Goal: Task Accomplishment & Management: Manage account settings

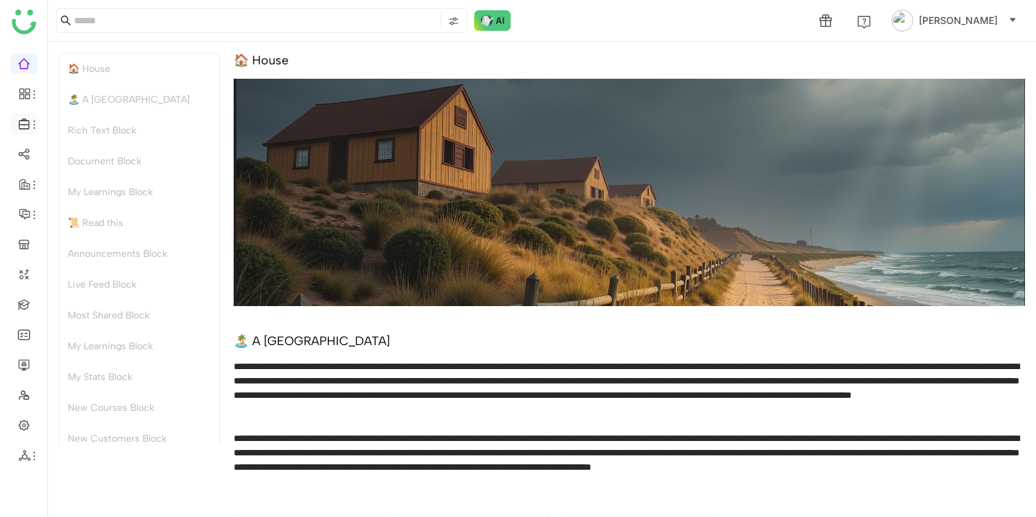
click at [27, 119] on icon at bounding box center [24, 124] width 12 height 12
click at [77, 202] on link "Library" at bounding box center [95, 203] width 89 height 10
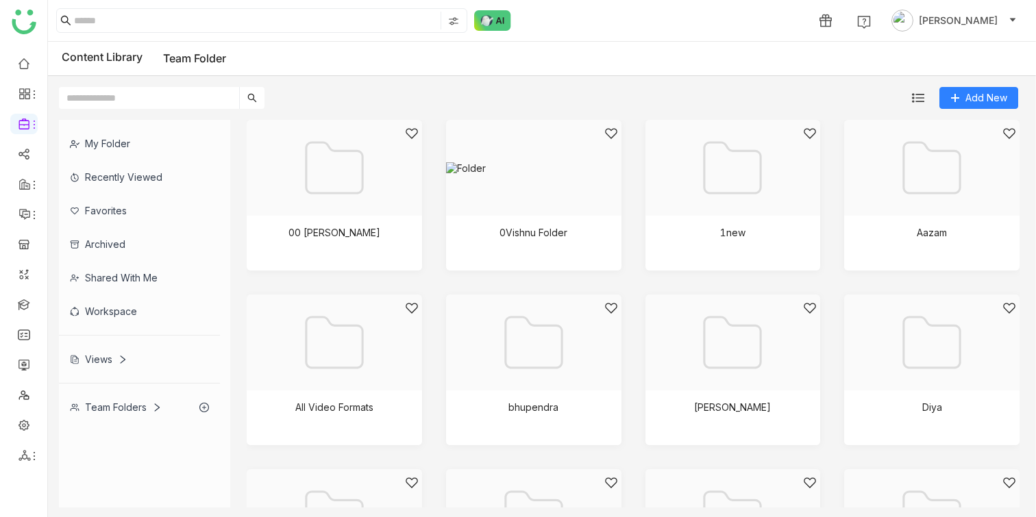
click at [166, 147] on div "My Folder" at bounding box center [139, 144] width 161 height 34
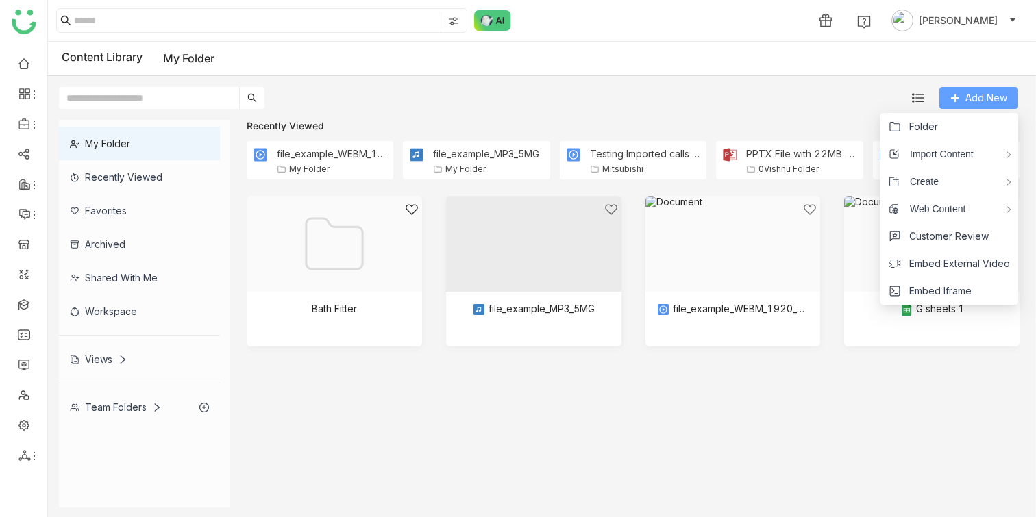
click at [977, 92] on span "Add New" at bounding box center [986, 97] width 42 height 15
click at [956, 180] on div "Create" at bounding box center [949, 181] width 138 height 27
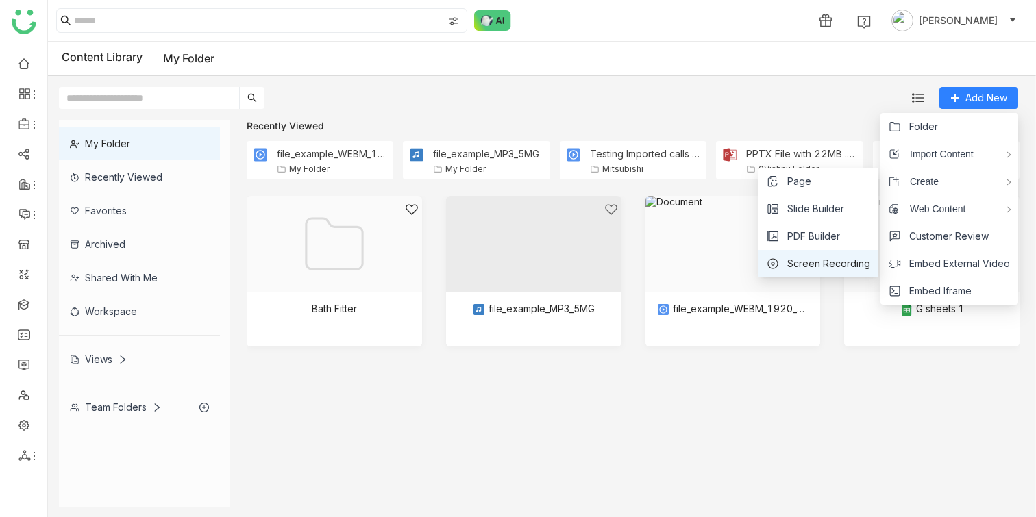
click at [833, 260] on span "Screen Recording" at bounding box center [828, 263] width 83 height 15
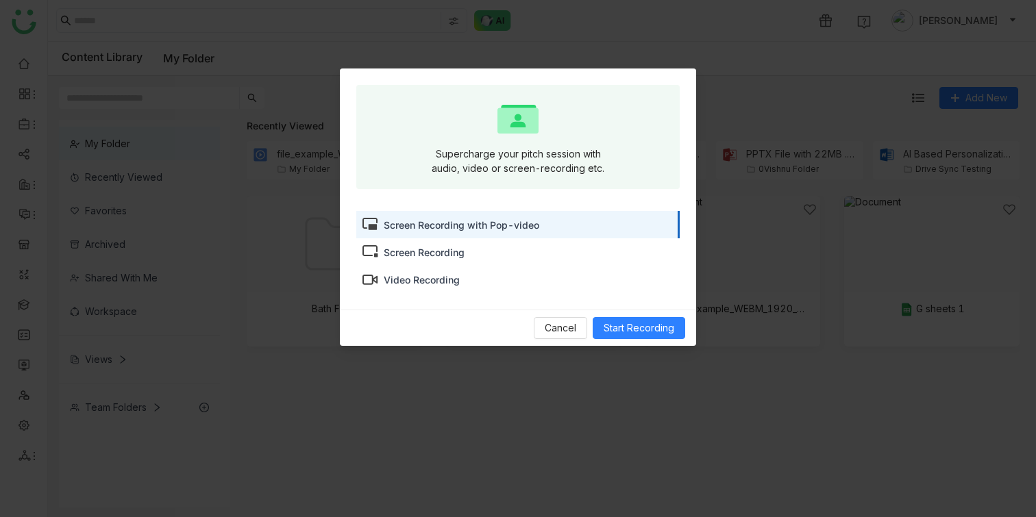
click at [490, 248] on div "Screen Recording" at bounding box center [517, 251] width 323 height 27
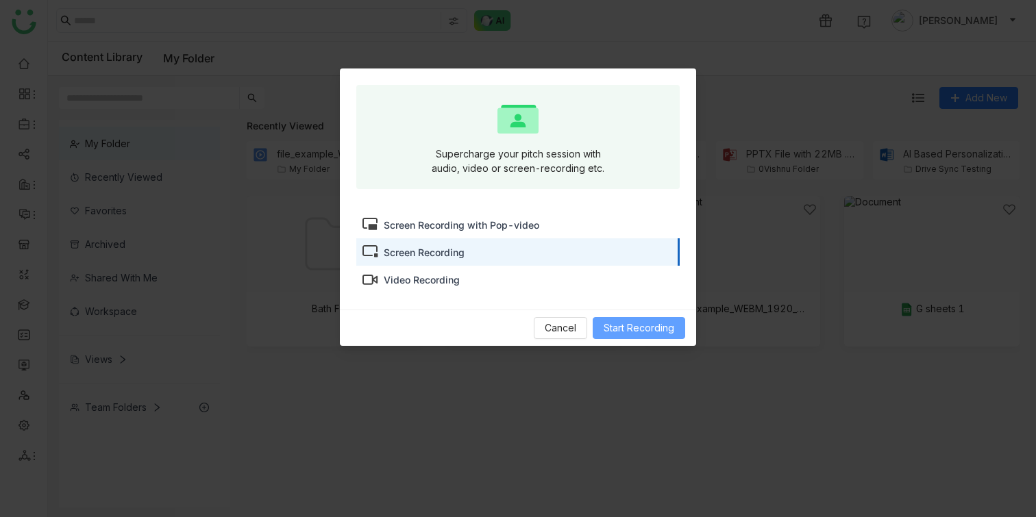
click at [627, 328] on span "Start Recording" at bounding box center [638, 328] width 71 height 15
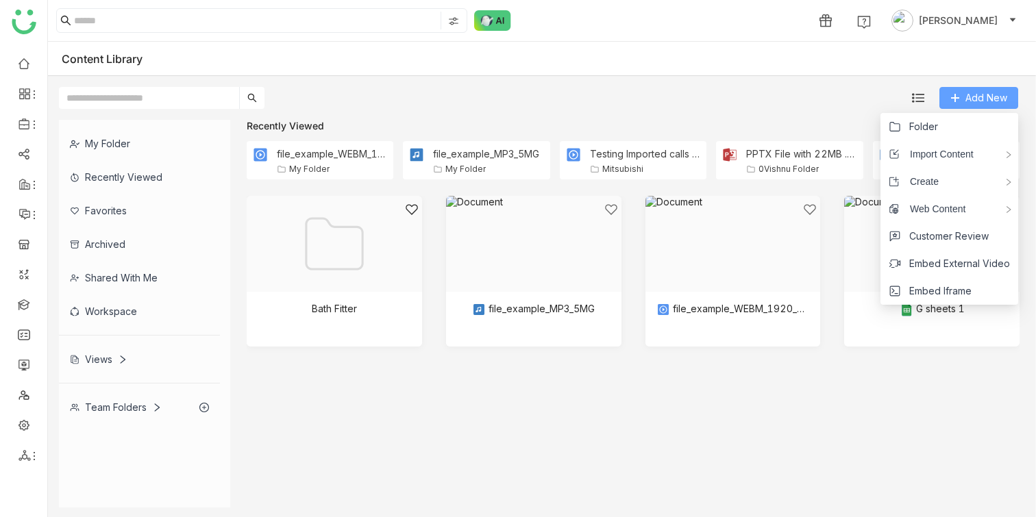
click at [986, 99] on span "Add New" at bounding box center [986, 97] width 42 height 15
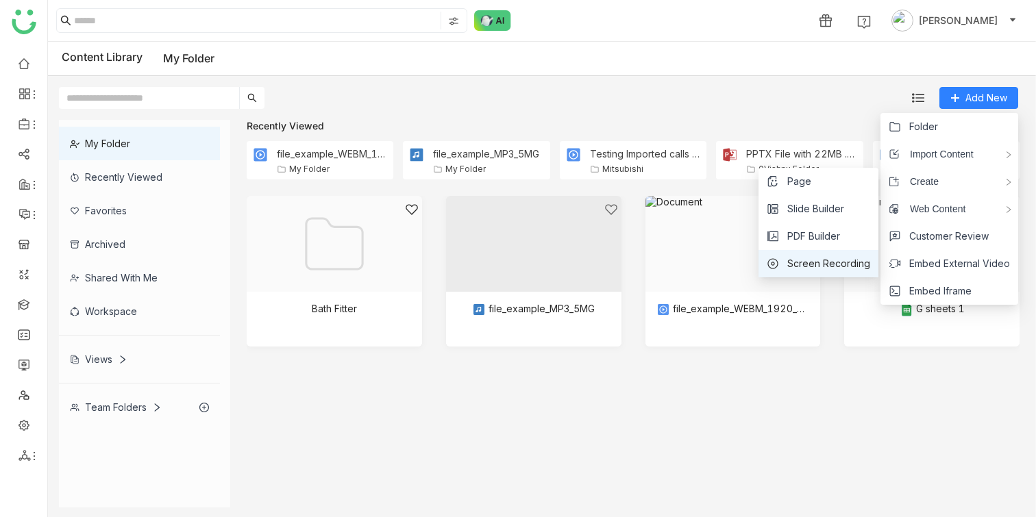
click at [832, 256] on span "Screen Recording" at bounding box center [828, 263] width 83 height 15
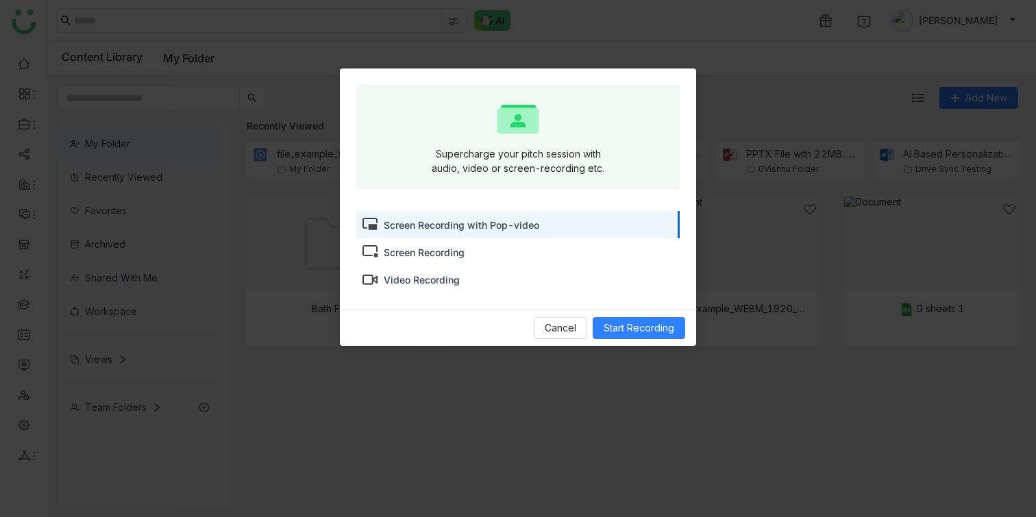
click at [551, 255] on div "Screen Recording" at bounding box center [517, 251] width 323 height 27
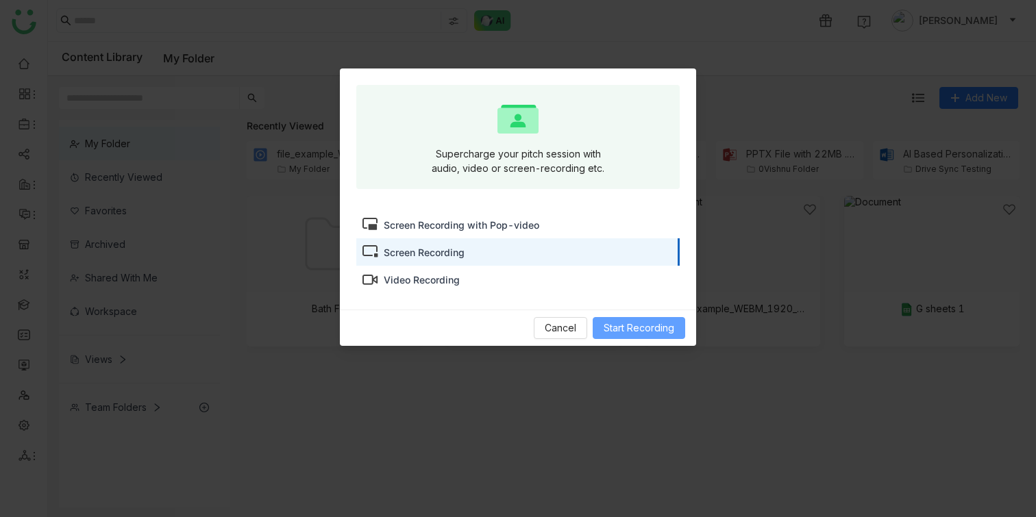
click at [621, 327] on span "Start Recording" at bounding box center [638, 328] width 71 height 15
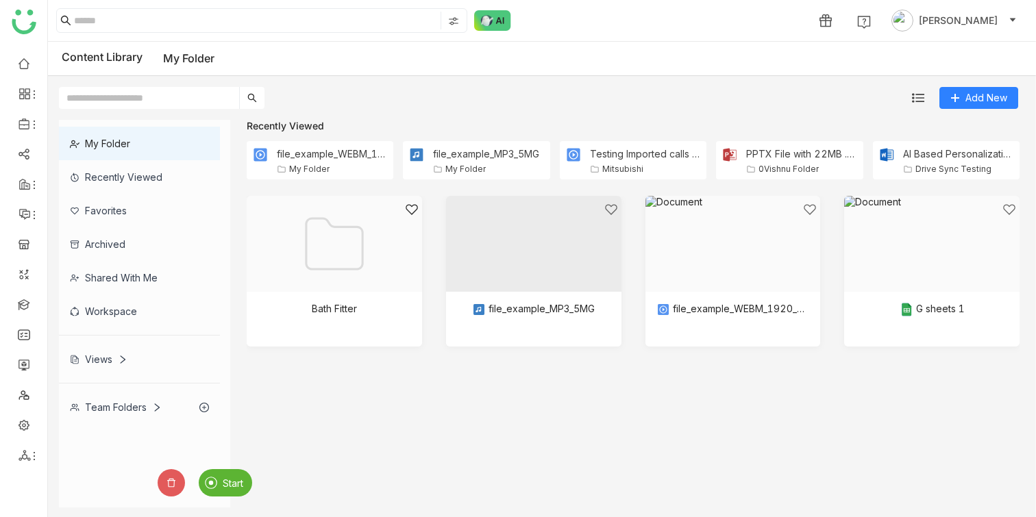
click at [221, 480] on div "Start" at bounding box center [225, 482] width 53 height 27
click at [199, 478] on span "Stop" at bounding box center [191, 483] width 21 height 12
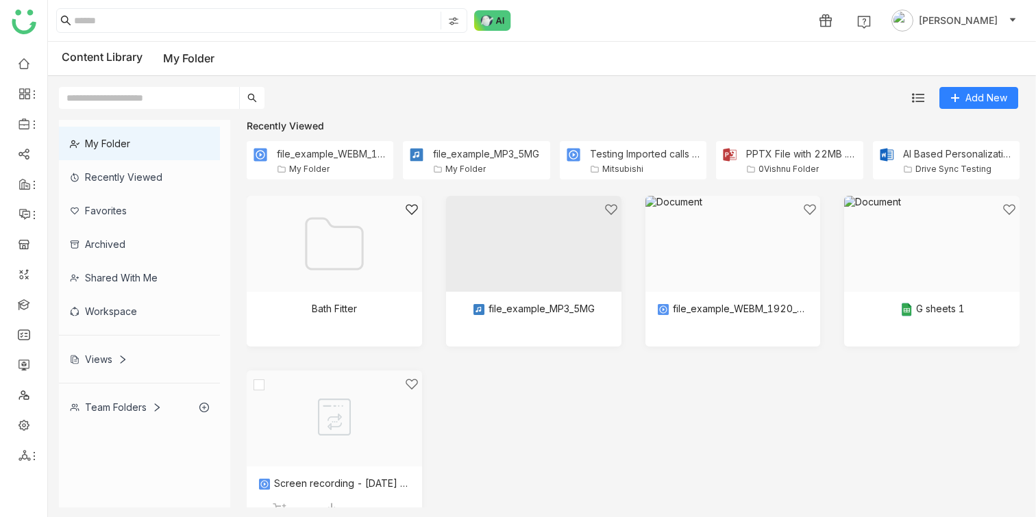
click at [365, 431] on div at bounding box center [329, 435] width 152 height 116
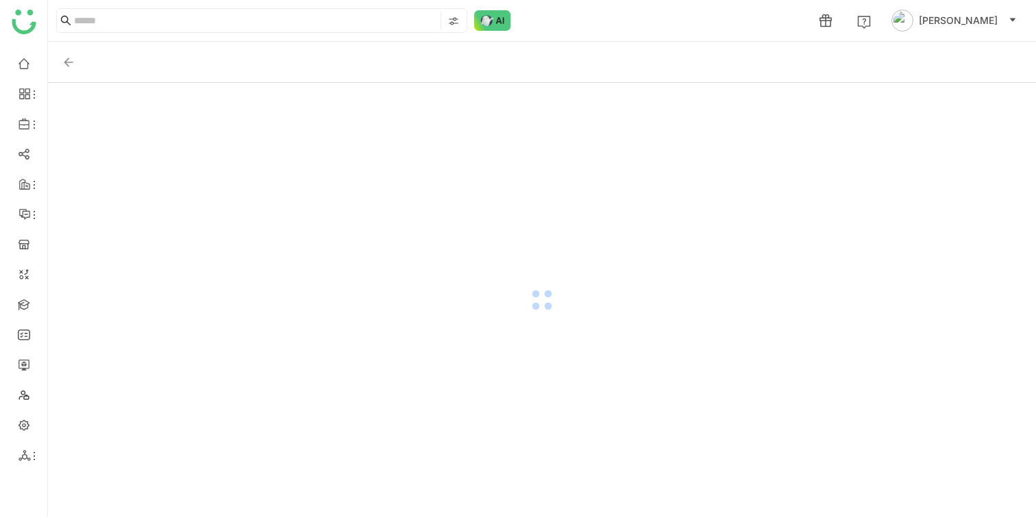
click at [362, 480] on div at bounding box center [542, 300] width 988 height 434
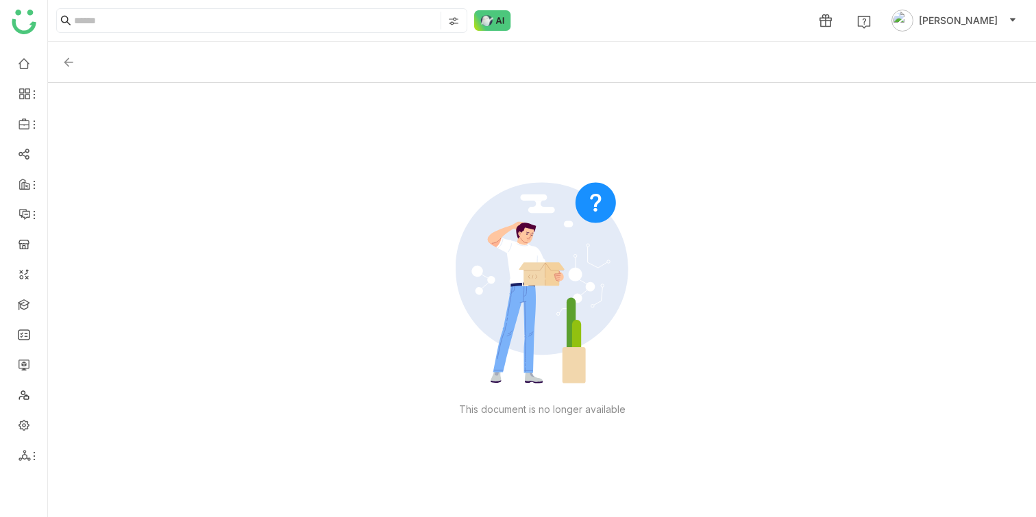
click at [66, 68] on img at bounding box center [69, 62] width 14 height 14
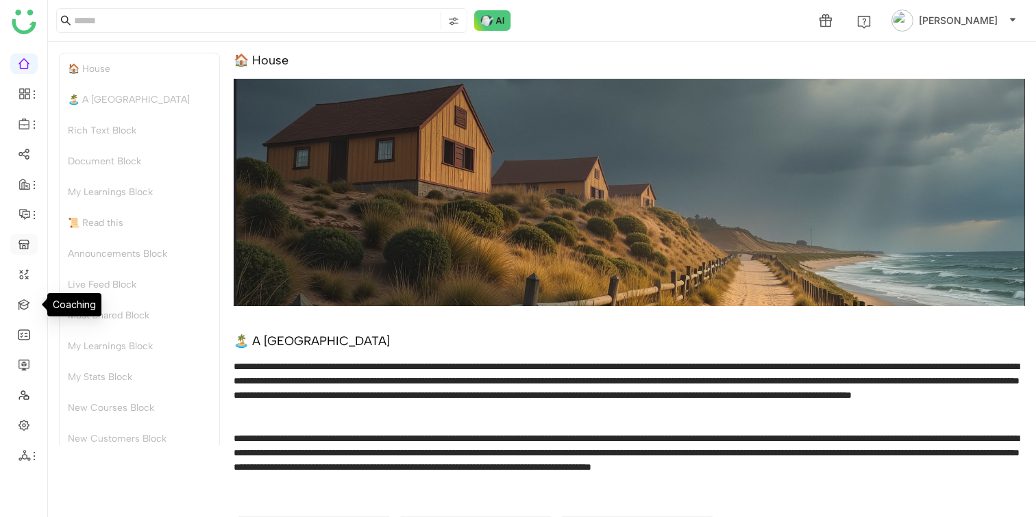
click at [23, 240] on link at bounding box center [24, 244] width 12 height 12
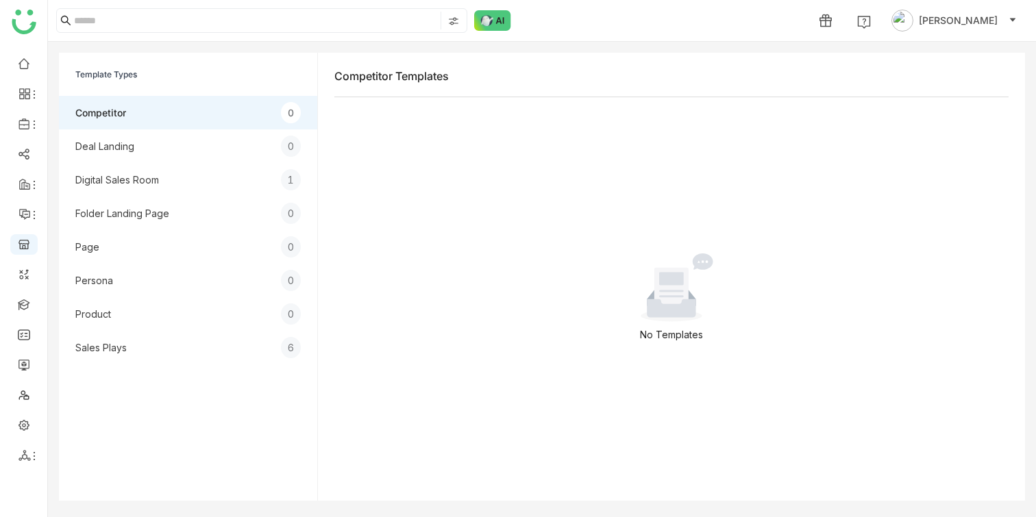
click at [241, 183] on div "Digital Sales Room 1" at bounding box center [188, 180] width 258 height 34
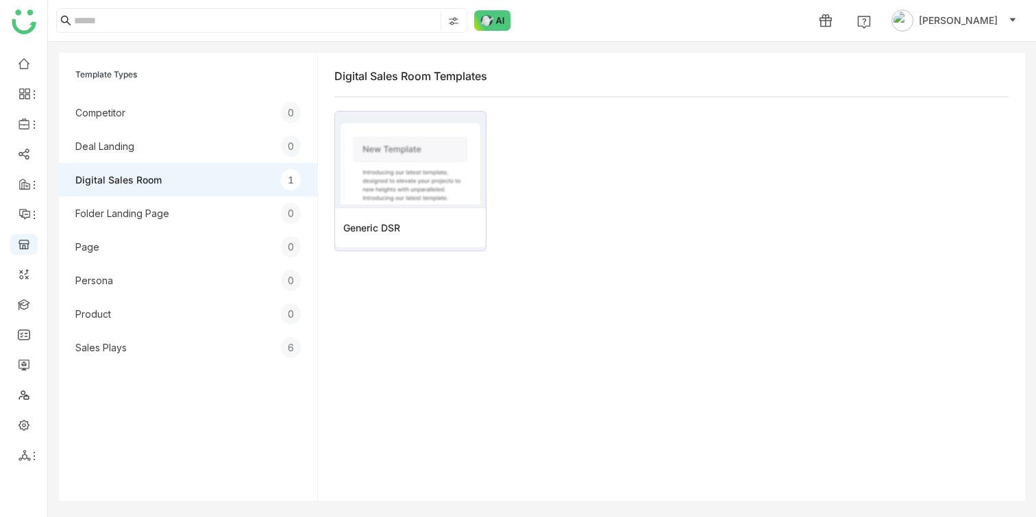
click at [971, 72] on div "Digital Sales Room Templates" at bounding box center [671, 76] width 674 height 14
click at [27, 370] on link at bounding box center [24, 364] width 12 height 12
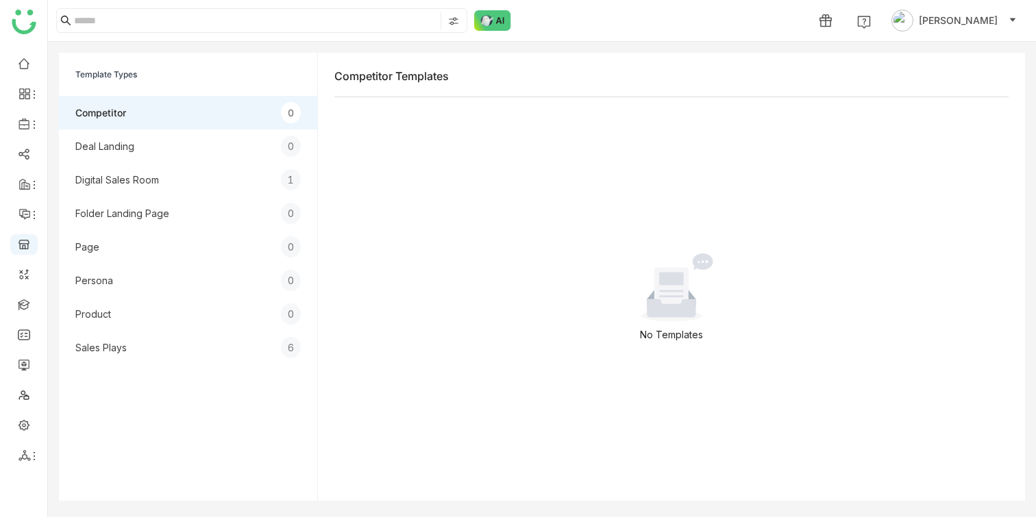
click at [234, 188] on div "Digital Sales Room 1" at bounding box center [188, 180] width 258 height 34
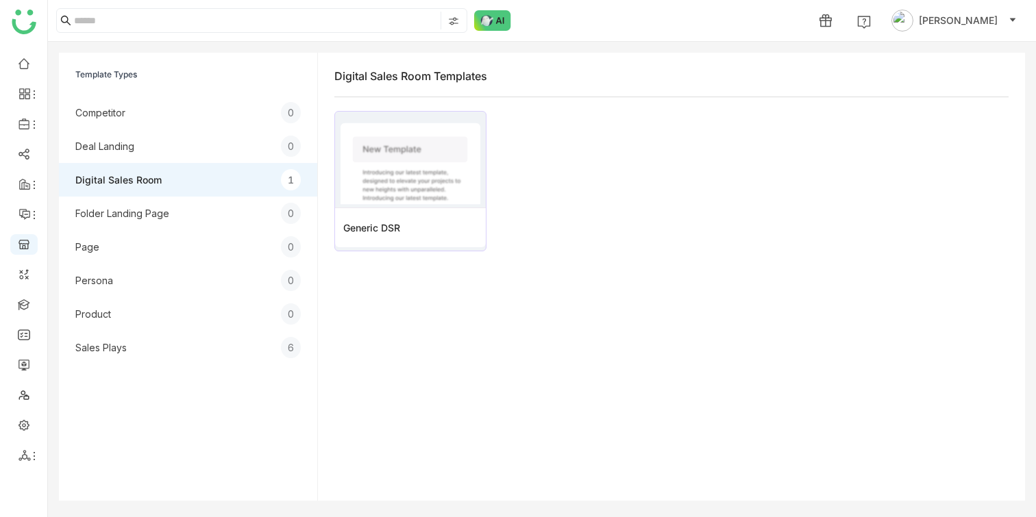
click at [860, 95] on div "Digital Sales Room Templates Preview Generic DSR" at bounding box center [671, 277] width 707 height 448
drag, startPoint x: 860, startPoint y: 95, endPoint x: 756, endPoint y: 245, distance: 182.6
click at [762, 240] on div "Digital Sales Room Templates Preview Generic DSR" at bounding box center [671, 277] width 707 height 448
click at [32, 454] on icon at bounding box center [34, 456] width 11 height 11
click at [66, 429] on link "List" at bounding box center [98, 434] width 95 height 10
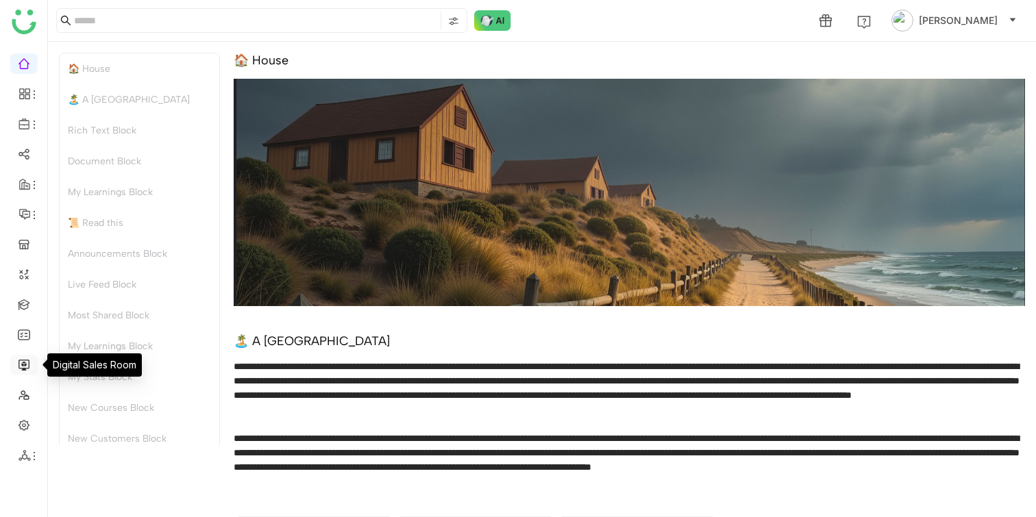
click at [18, 363] on link at bounding box center [24, 364] width 12 height 12
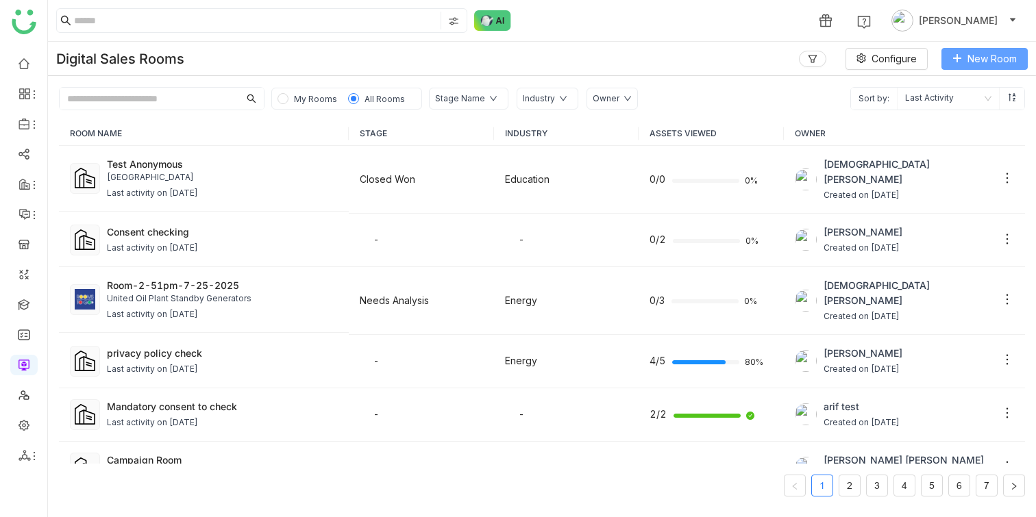
click at [962, 53] on button "New Room" at bounding box center [984, 59] width 86 height 22
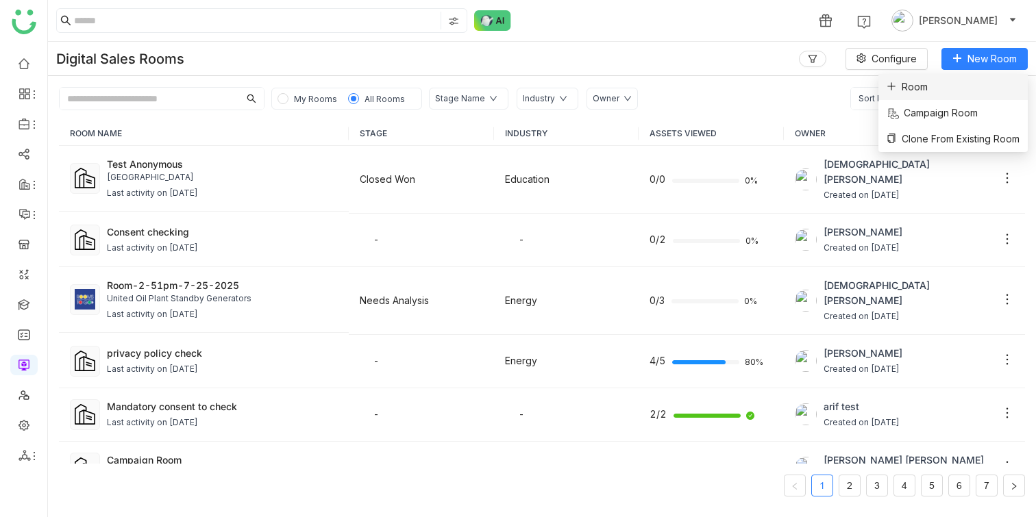
click at [943, 90] on li "Room" at bounding box center [952, 87] width 149 height 26
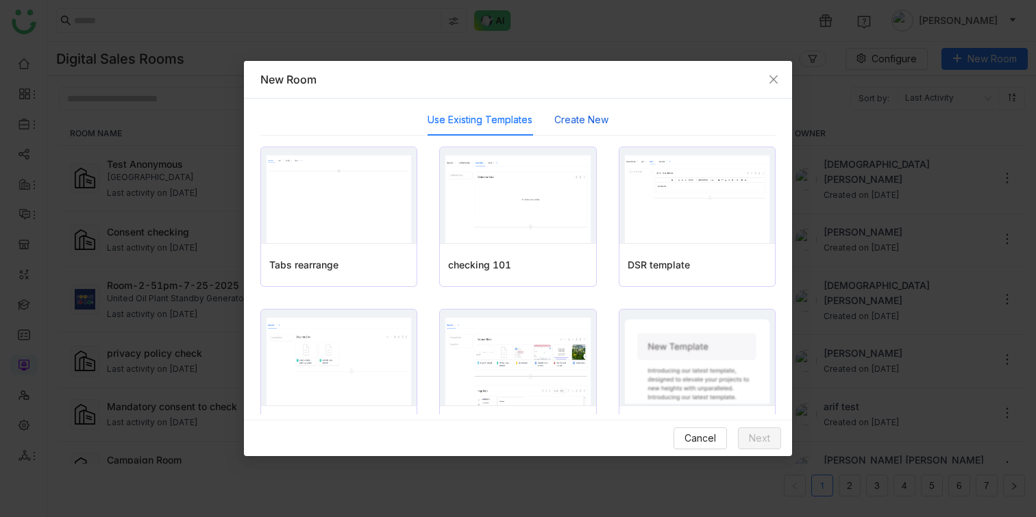
click at [588, 117] on button "Create New" at bounding box center [581, 119] width 54 height 15
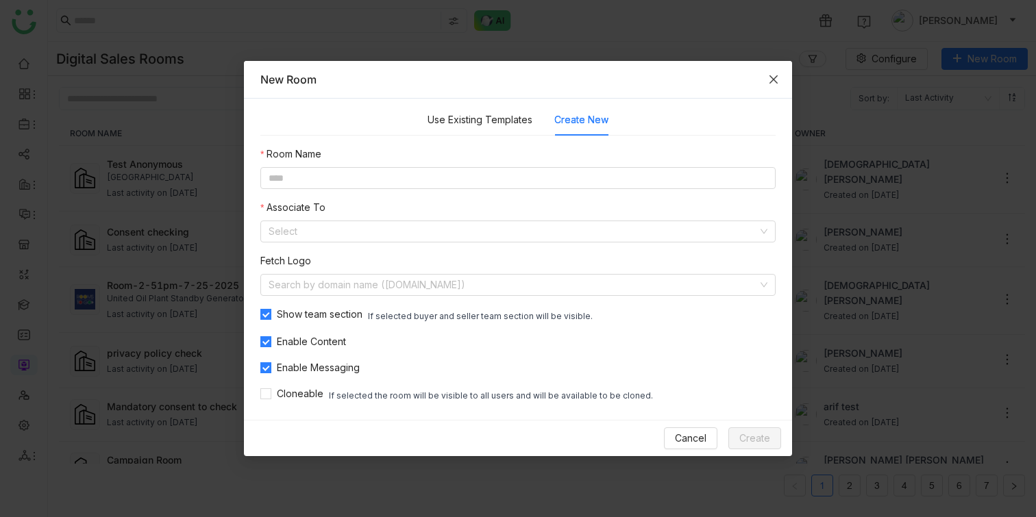
click at [771, 84] on icon "Close" at bounding box center [773, 79] width 11 height 11
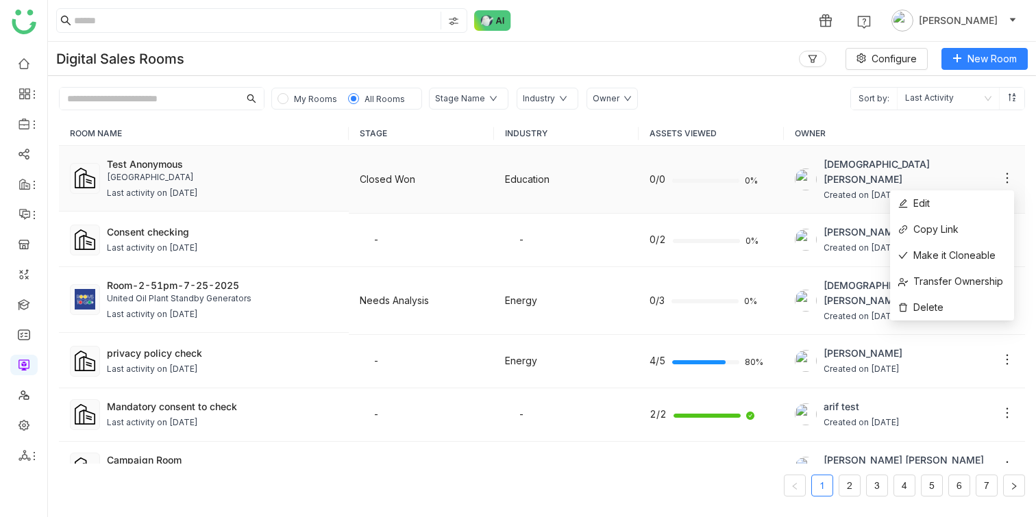
click at [1008, 173] on icon at bounding box center [1007, 178] width 14 height 14
click at [1000, 347] on div "Uday Bhanu Created on Aug 08, 2025" at bounding box center [905, 361] width 220 height 30
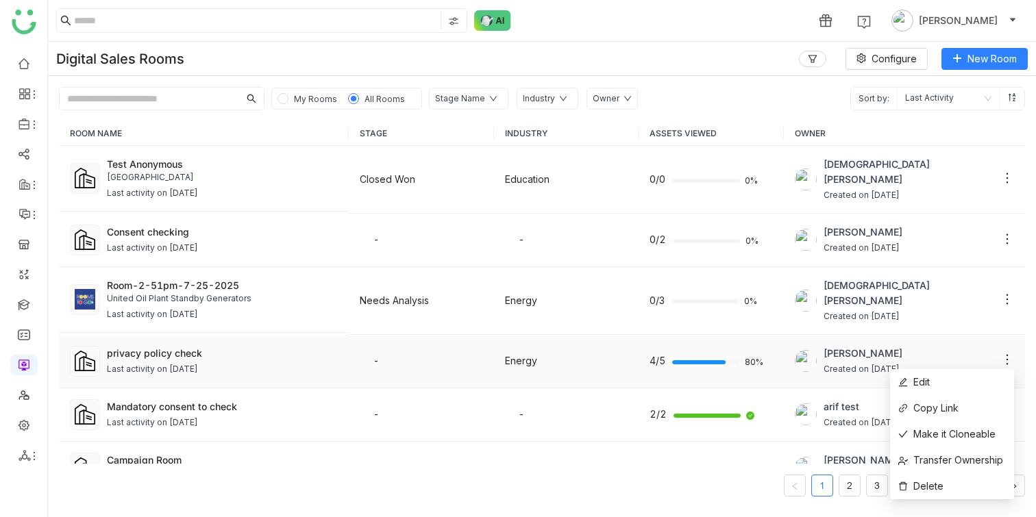
click at [1005, 355] on icon at bounding box center [1007, 360] width 14 height 14
click at [1005, 409] on icon at bounding box center [1007, 413] width 14 height 14
click at [1007, 407] on icon at bounding box center [1007, 413] width 14 height 14
click at [856, 489] on link "2" at bounding box center [849, 485] width 21 height 21
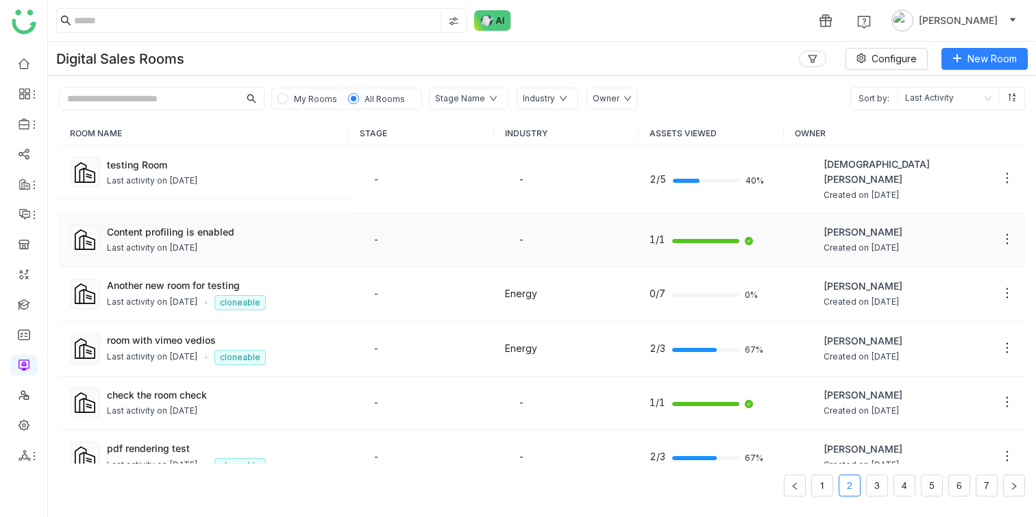
click at [1003, 233] on div at bounding box center [1007, 240] width 14 height 16
click at [867, 58] on button "Configure" at bounding box center [886, 59] width 82 height 22
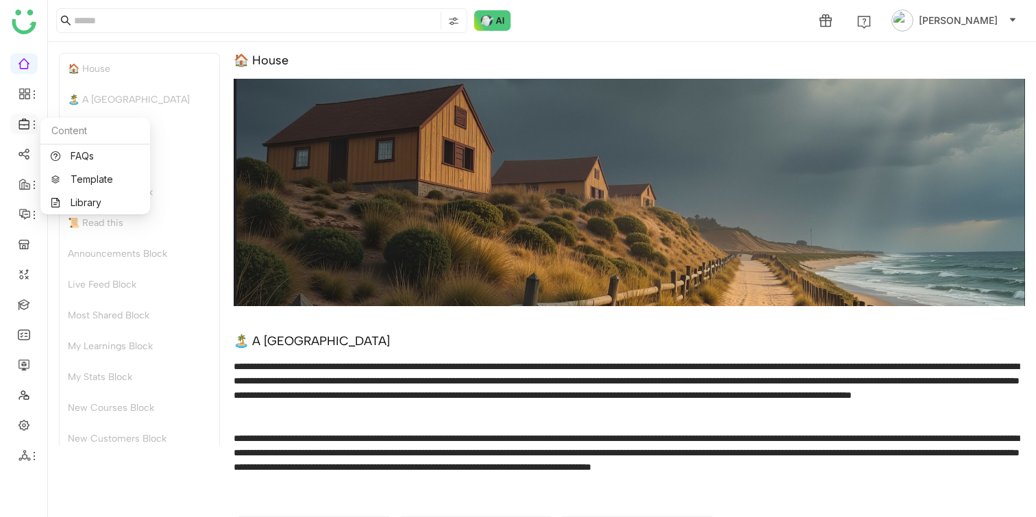
click at [21, 121] on icon at bounding box center [24, 124] width 12 height 12
click at [31, 93] on icon at bounding box center [34, 94] width 11 height 11
click at [29, 119] on icon at bounding box center [34, 124] width 11 height 11
click at [66, 201] on link "Library" at bounding box center [95, 203] width 89 height 10
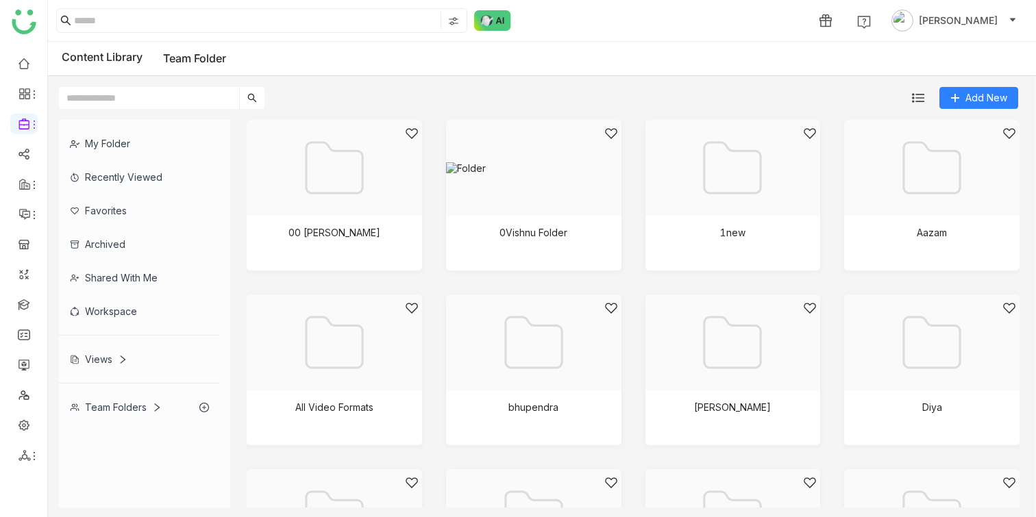
click at [171, 148] on div "My Folder" at bounding box center [139, 144] width 161 height 34
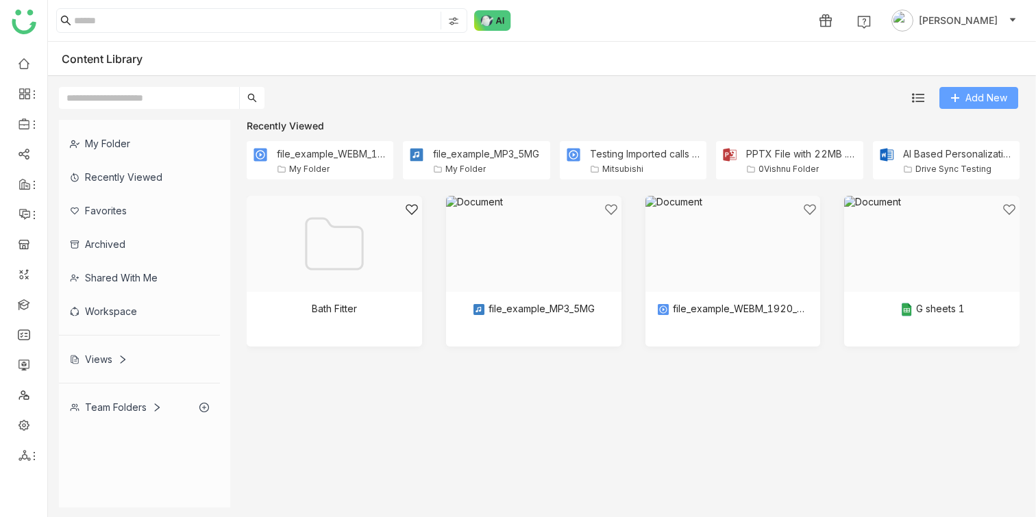
click at [974, 95] on span "Add New" at bounding box center [986, 97] width 42 height 15
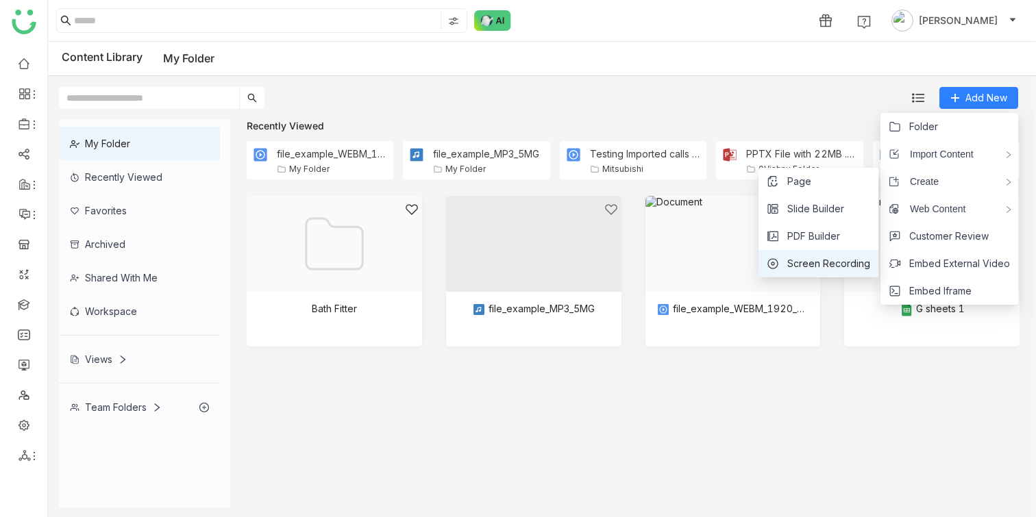
click at [814, 257] on span "Screen Recording" at bounding box center [828, 263] width 83 height 15
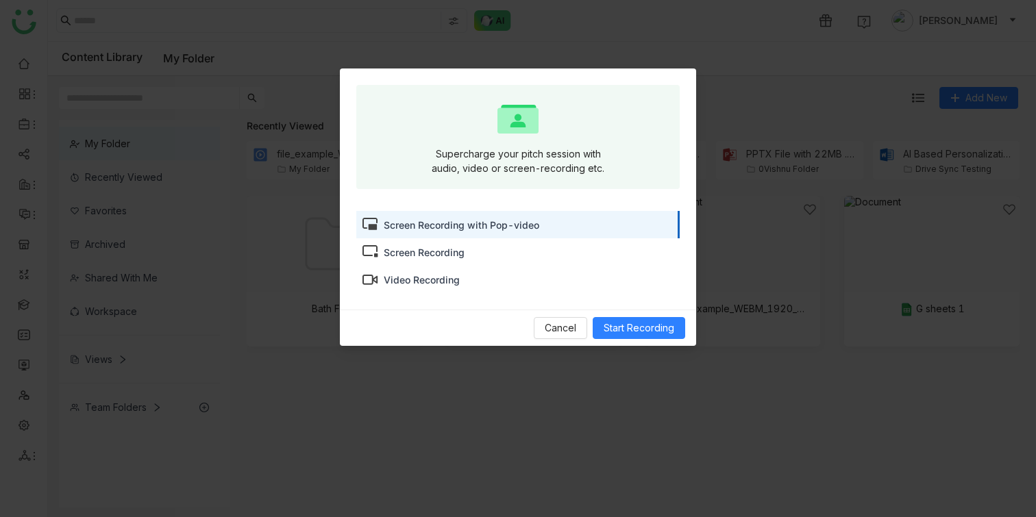
click at [564, 251] on div "Screen Recording" at bounding box center [517, 251] width 323 height 27
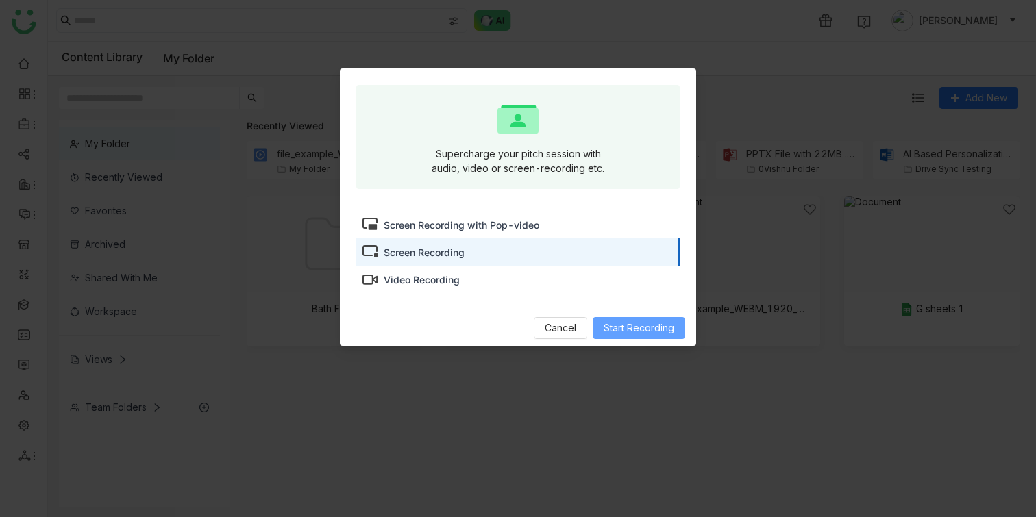
click at [616, 327] on span "Start Recording" at bounding box center [638, 328] width 71 height 15
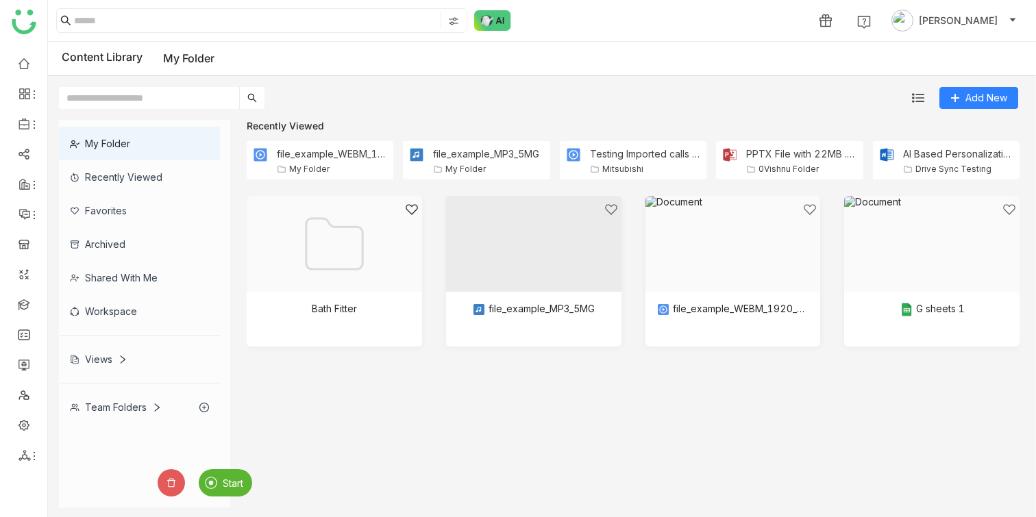
click at [235, 482] on span "Start" at bounding box center [233, 483] width 21 height 12
click at [308, 423] on cdk-virtual-scroll-viewport "Bath Fitter file_example_MP3_5MG file_example_WEBM_1920_3_7MB G sheets 1" at bounding box center [633, 352] width 773 height 312
click at [186, 485] on span "Stop" at bounding box center [191, 483] width 21 height 12
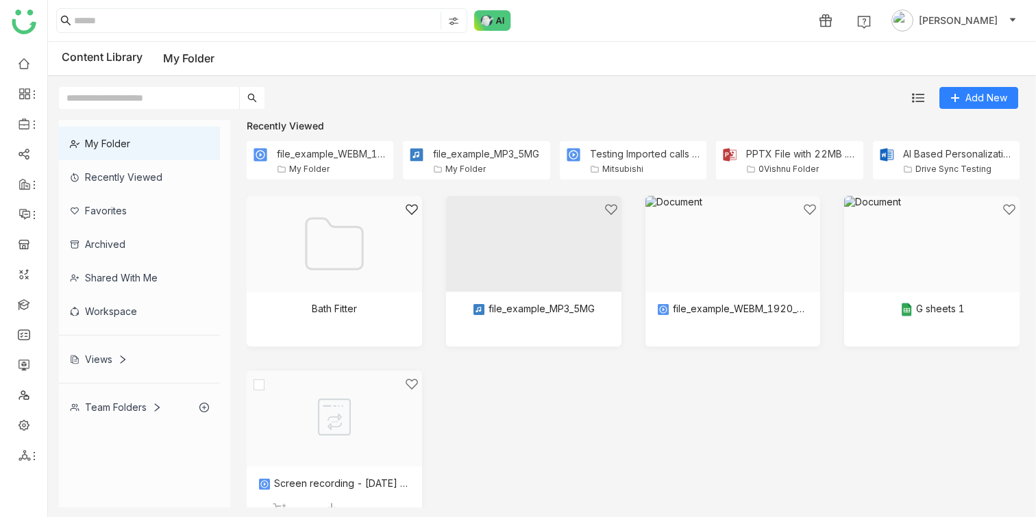
click at [383, 422] on div at bounding box center [329, 435] width 152 height 116
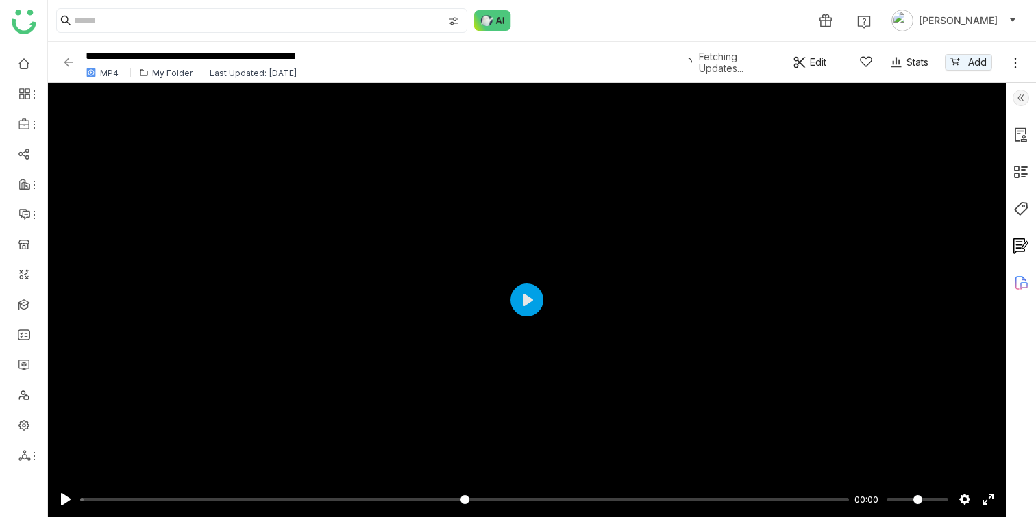
click at [69, 60] on img at bounding box center [69, 62] width 14 height 14
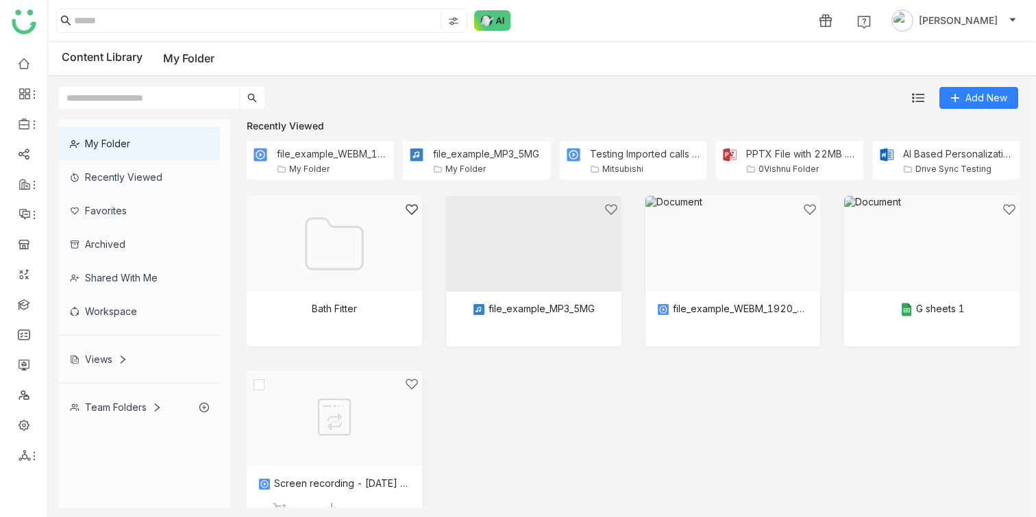
click at [360, 407] on div at bounding box center [329, 435] width 152 height 116
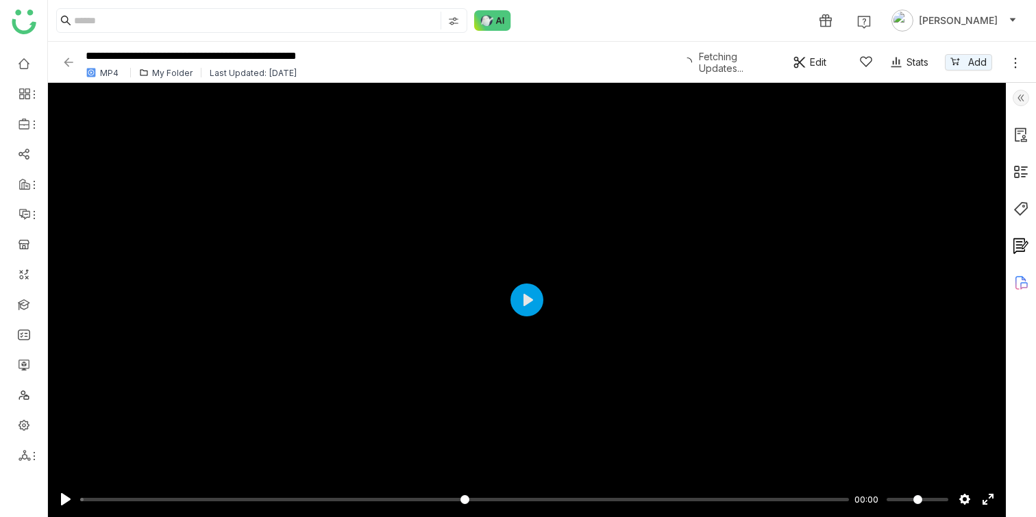
click at [178, 77] on div "My Folder" at bounding box center [172, 73] width 40 height 10
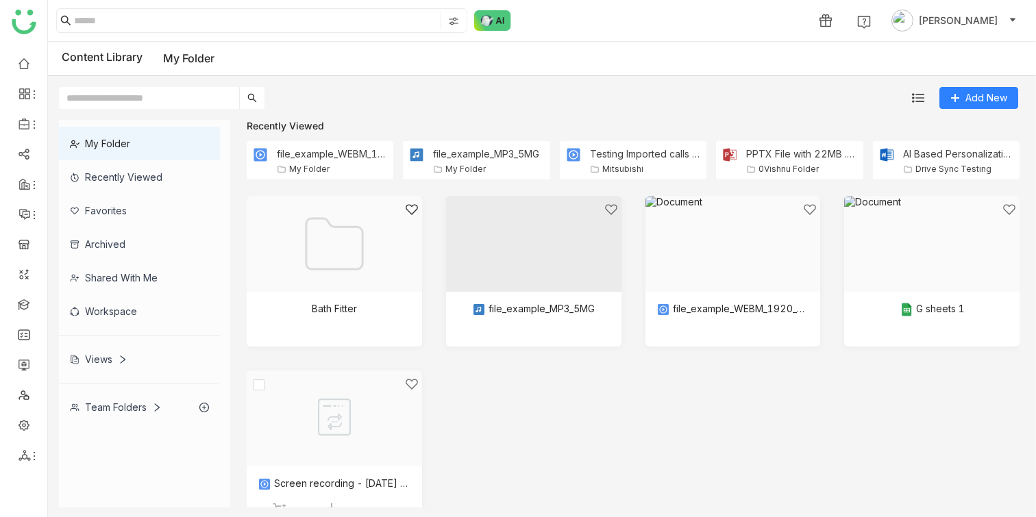
click at [357, 422] on div at bounding box center [329, 435] width 152 height 116
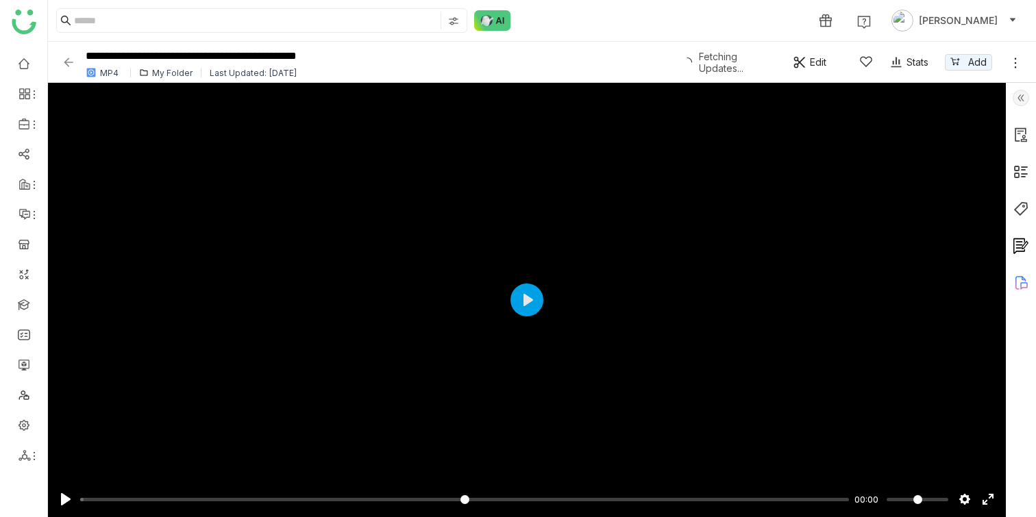
click at [71, 61] on img at bounding box center [69, 62] width 14 height 14
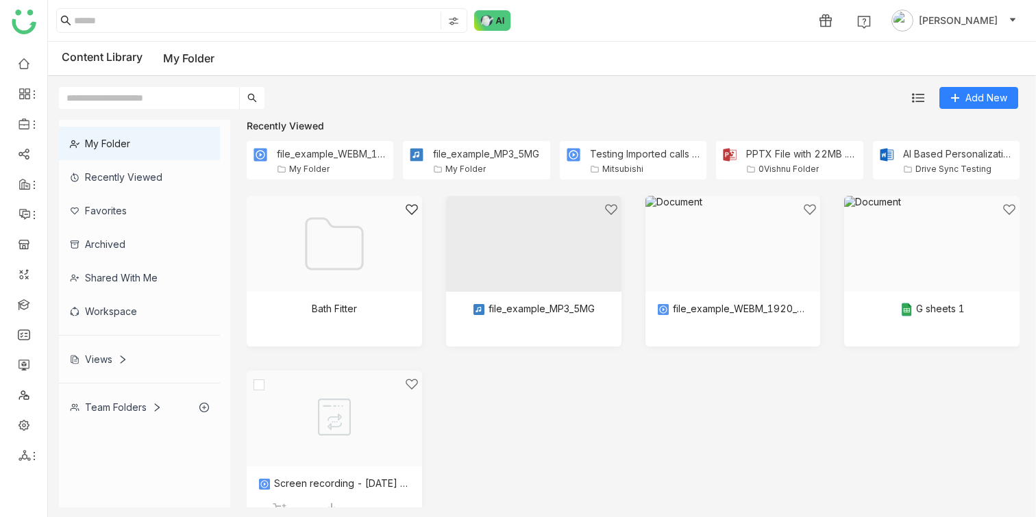
click at [400, 393] on div at bounding box center [329, 435] width 152 height 116
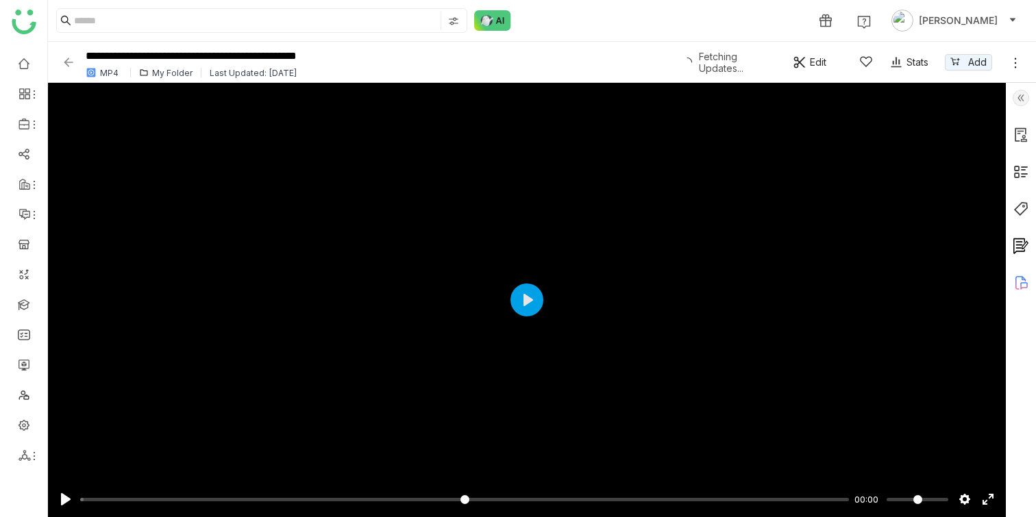
click at [67, 65] on img at bounding box center [69, 62] width 14 height 14
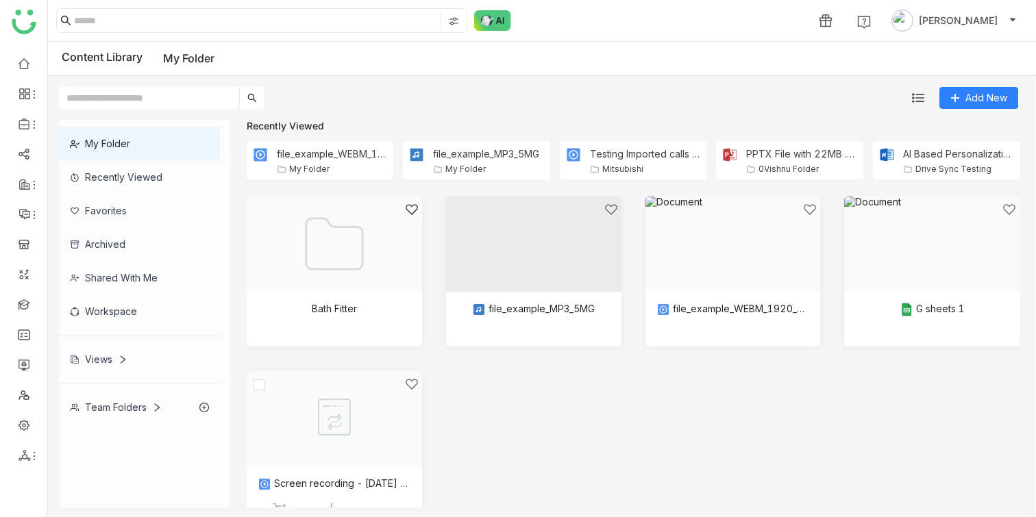
click at [376, 428] on div at bounding box center [329, 435] width 152 height 116
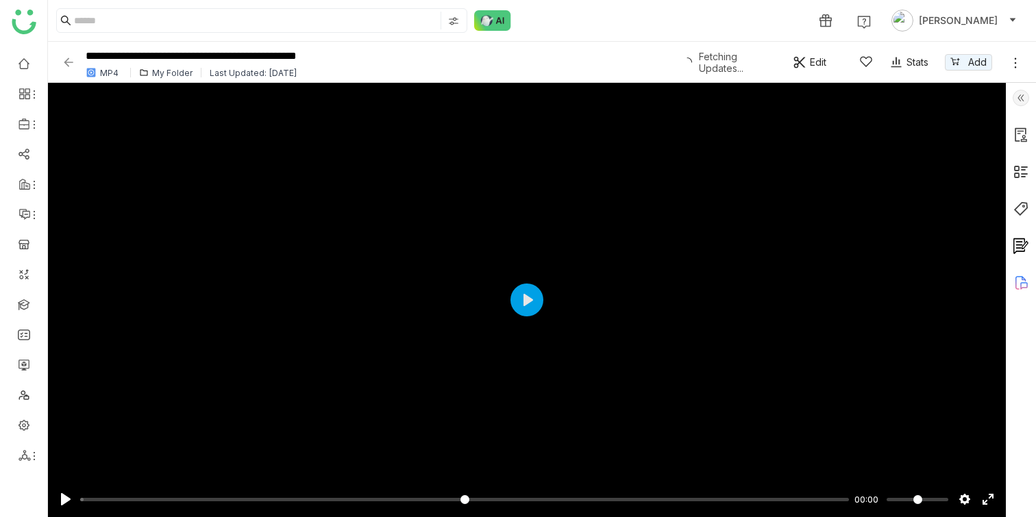
click at [75, 64] on div "**********" at bounding box center [365, 62] width 607 height 38
click at [69, 64] on img at bounding box center [69, 62] width 14 height 14
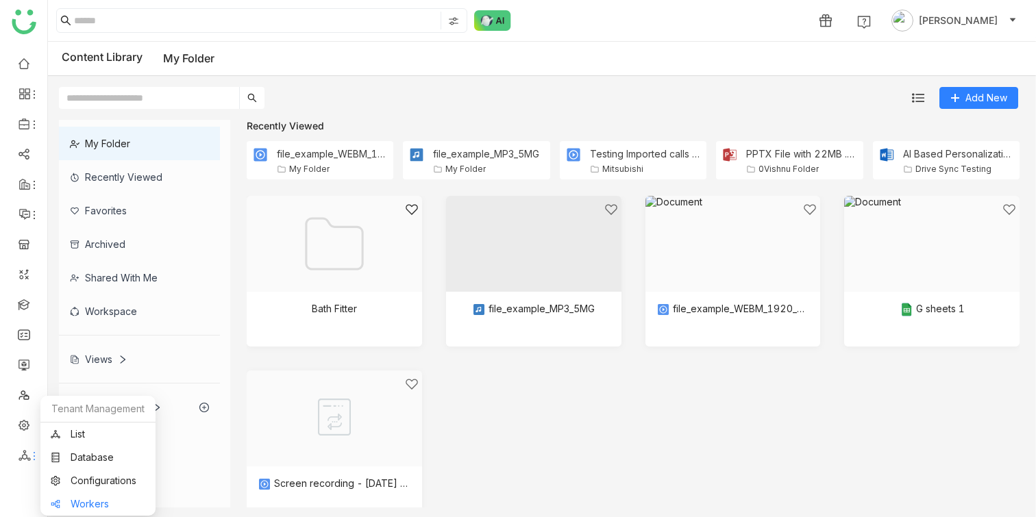
click at [75, 499] on link "Workers" at bounding box center [98, 504] width 95 height 10
click at [31, 460] on icon at bounding box center [34, 456] width 11 height 11
click at [84, 499] on link "Workers" at bounding box center [98, 504] width 95 height 10
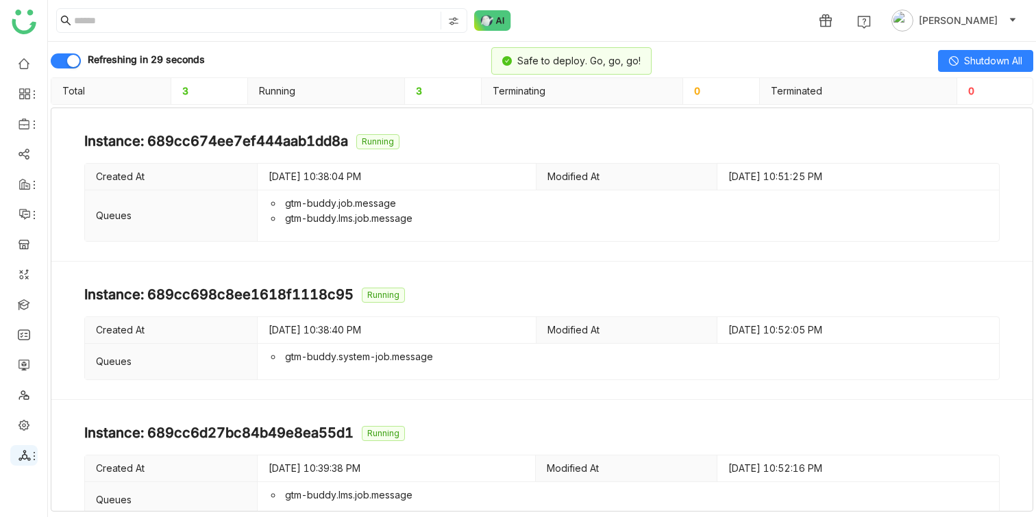
click at [35, 458] on icon at bounding box center [34, 456] width 11 height 11
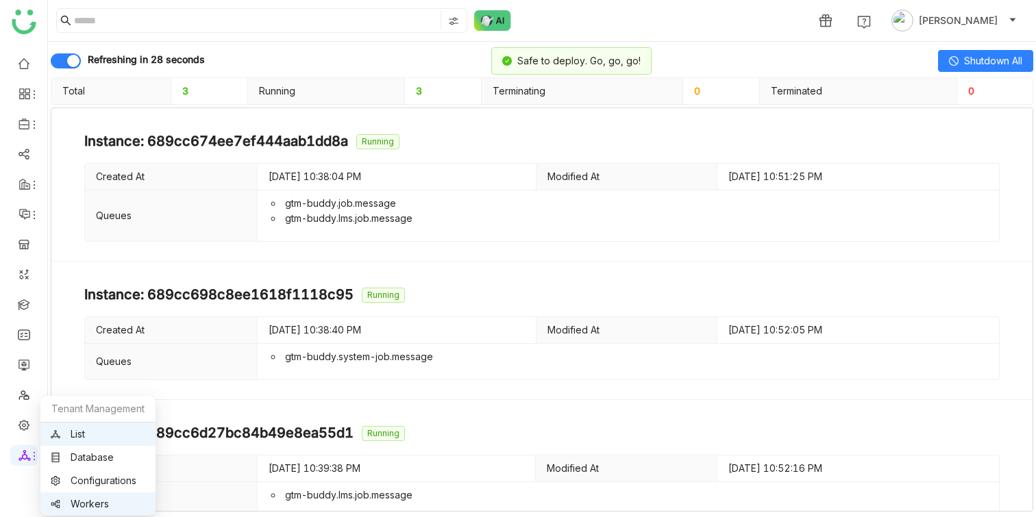
click at [69, 438] on link "List" at bounding box center [98, 434] width 95 height 10
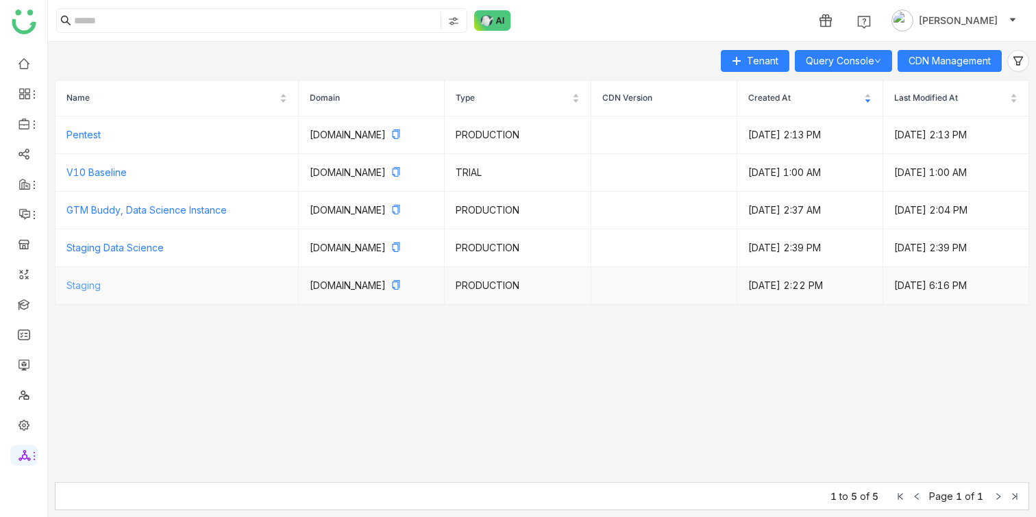
click at [98, 291] on link "Staging" at bounding box center [83, 285] width 34 height 12
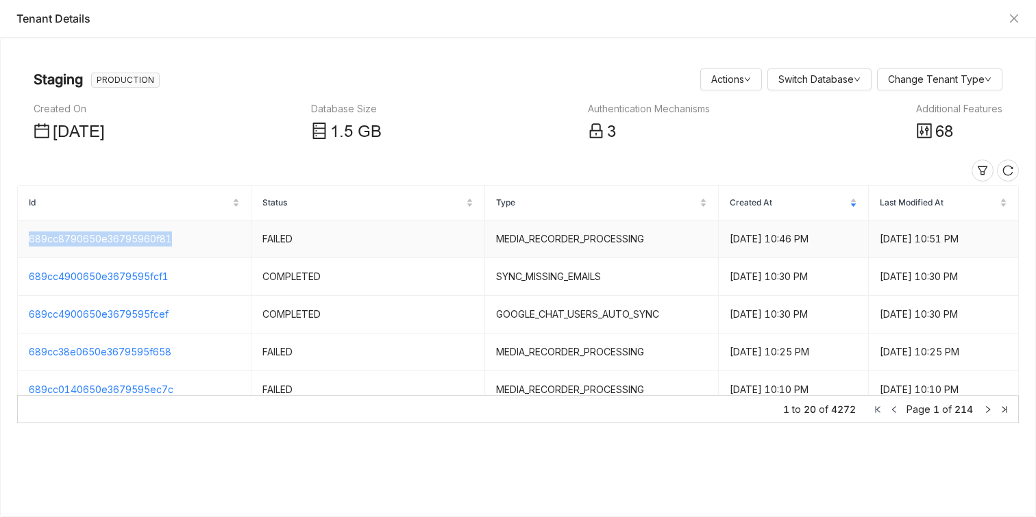
drag, startPoint x: 207, startPoint y: 247, endPoint x: 27, endPoint y: 244, distance: 179.5
click at [27, 244] on td "689cc8790650e36795960f81" at bounding box center [135, 240] width 234 height 38
copy link "689cc8790650e36795960f81"
click at [1012, 15] on icon "Close" at bounding box center [1013, 18] width 11 height 11
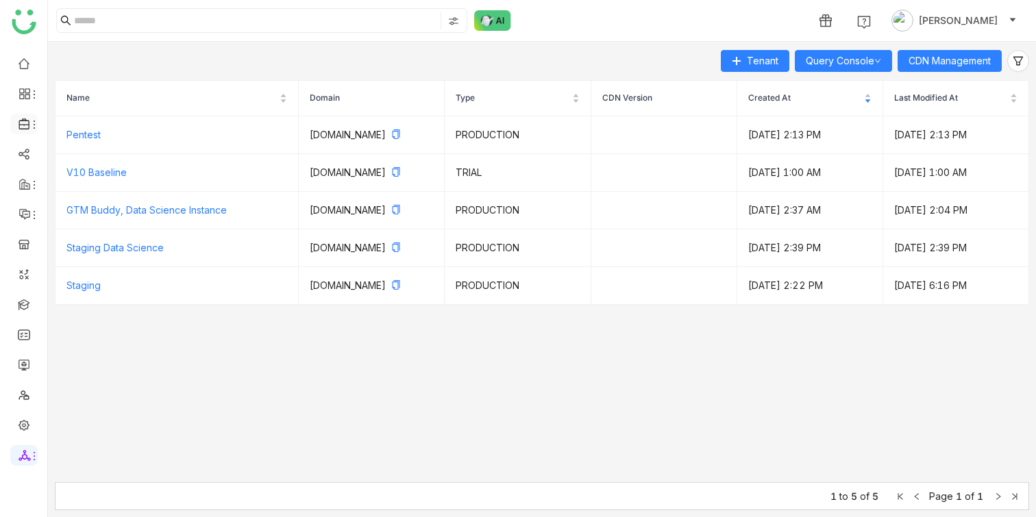
click at [27, 121] on icon at bounding box center [24, 124] width 12 height 12
click at [82, 202] on link "Library" at bounding box center [95, 203] width 89 height 10
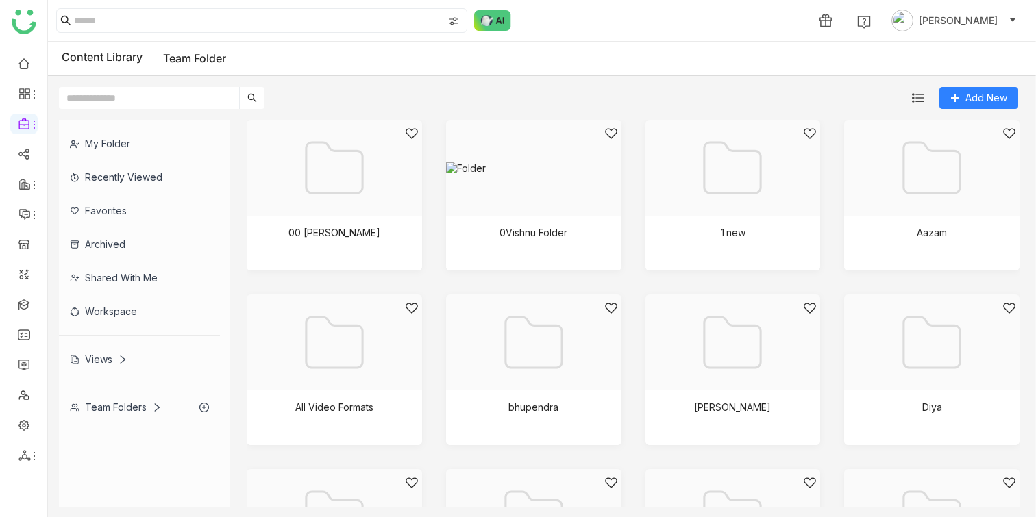
click at [973, 86] on div "Add New" at bounding box center [538, 92] width 981 height 33
click at [968, 101] on span "Add New" at bounding box center [986, 97] width 42 height 15
click at [151, 154] on div "My Folder" at bounding box center [139, 144] width 161 height 34
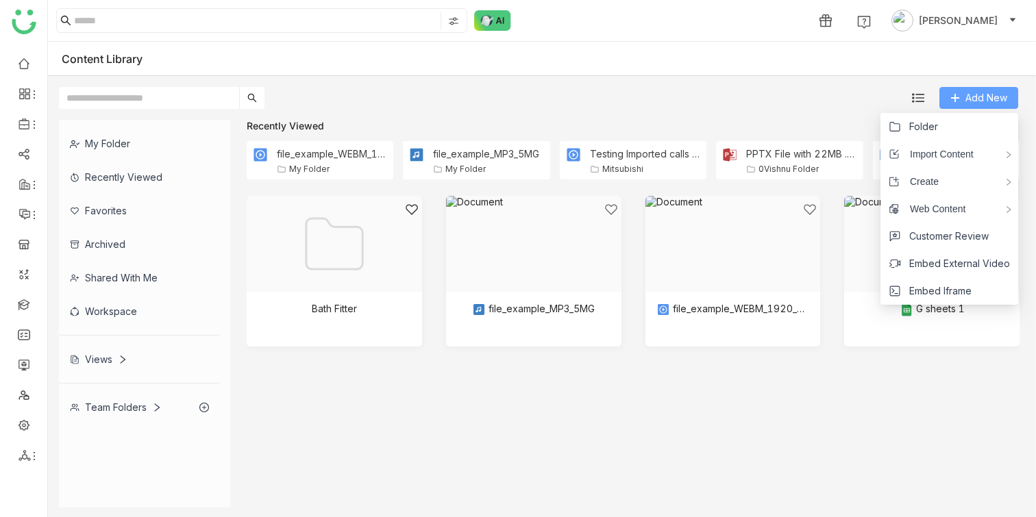
click at [1000, 94] on span "Add New" at bounding box center [986, 97] width 42 height 15
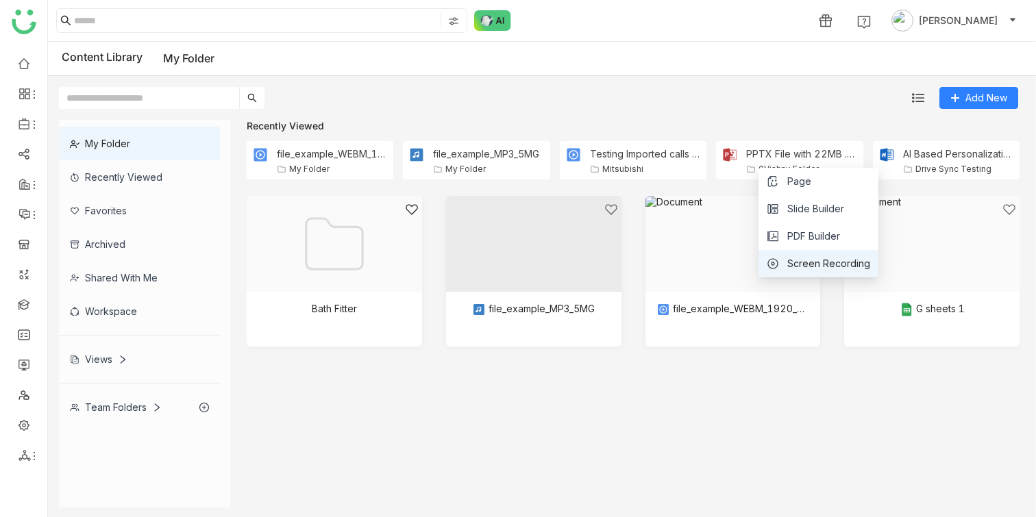
click at [837, 258] on span "Screen Recording" at bounding box center [828, 263] width 83 height 15
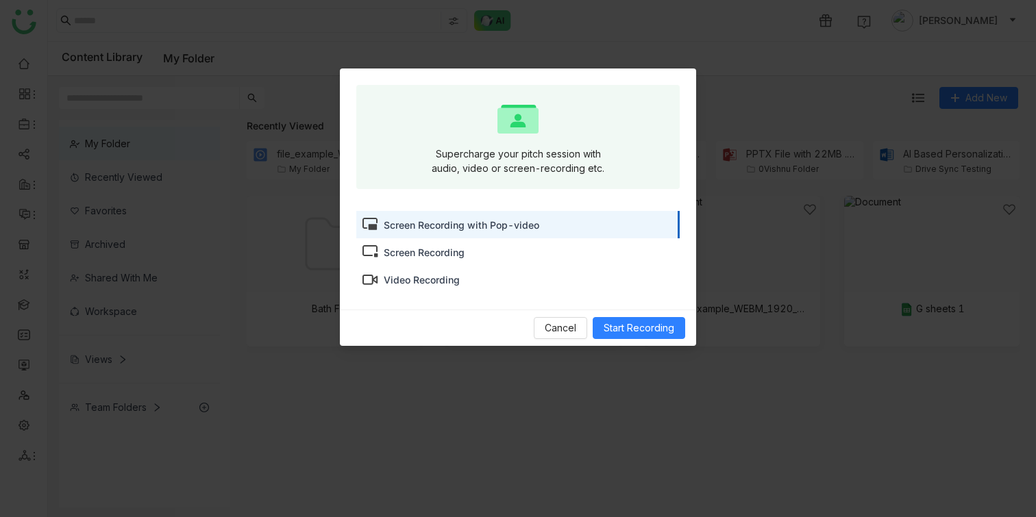
click at [575, 248] on div "Screen Recording" at bounding box center [517, 251] width 323 height 27
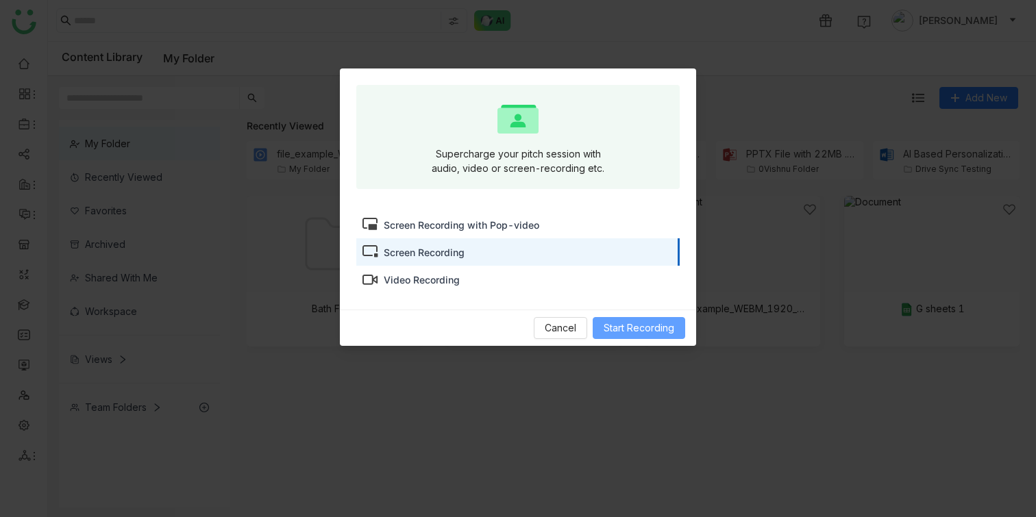
click at [613, 325] on span "Start Recording" at bounding box center [638, 328] width 71 height 15
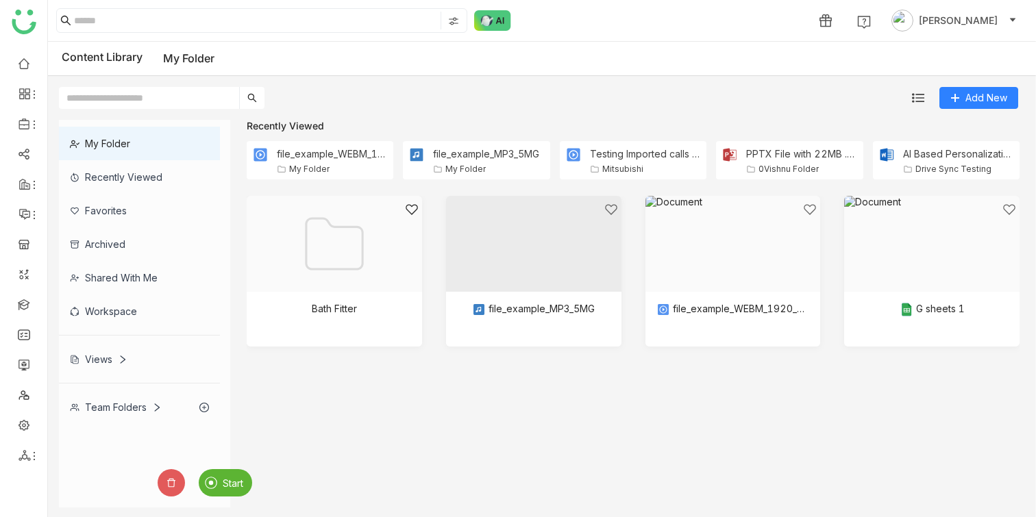
click at [231, 488] on span "Start" at bounding box center [233, 483] width 21 height 12
click at [187, 485] on span "Stop" at bounding box center [191, 483] width 21 height 12
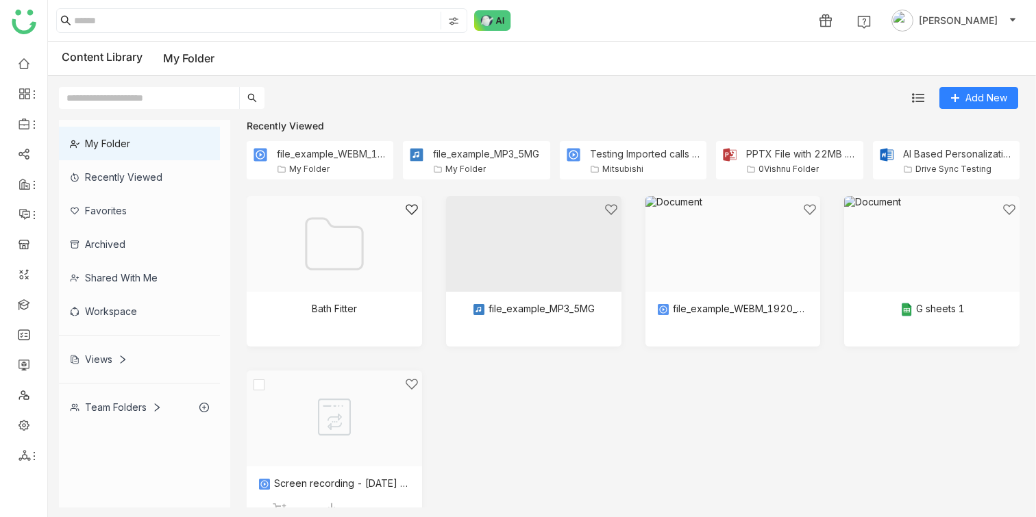
click at [279, 399] on div at bounding box center [329, 435] width 152 height 116
click at [29, 453] on icon at bounding box center [34, 456] width 11 height 11
click at [71, 499] on link "Workers" at bounding box center [98, 504] width 95 height 10
click at [291, 423] on div at bounding box center [329, 435] width 152 height 116
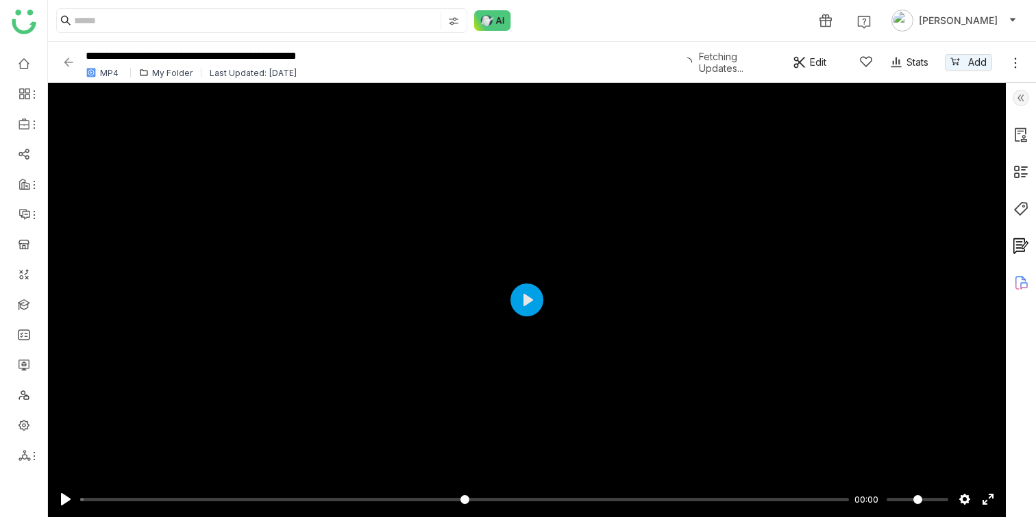
click at [68, 65] on img at bounding box center [69, 62] width 14 height 14
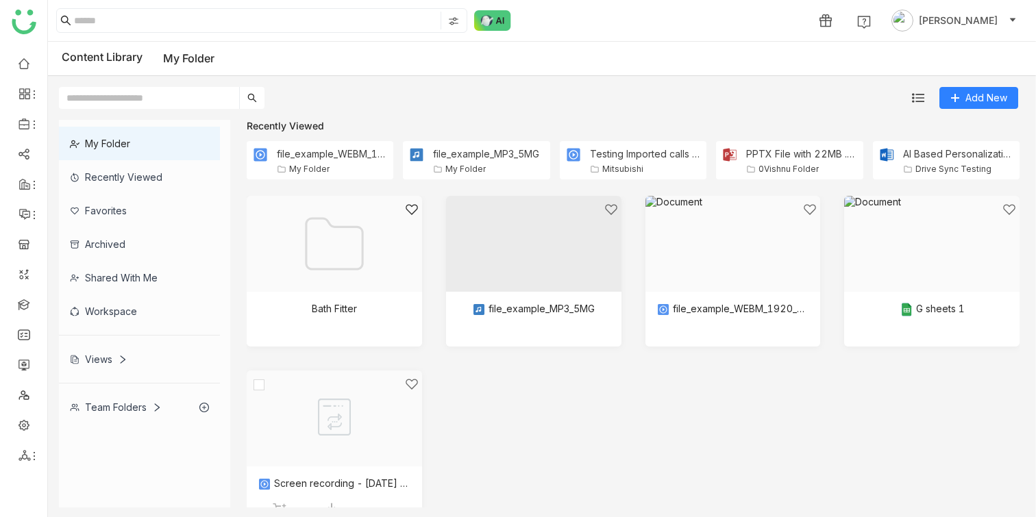
click at [356, 414] on div at bounding box center [329, 435] width 152 height 116
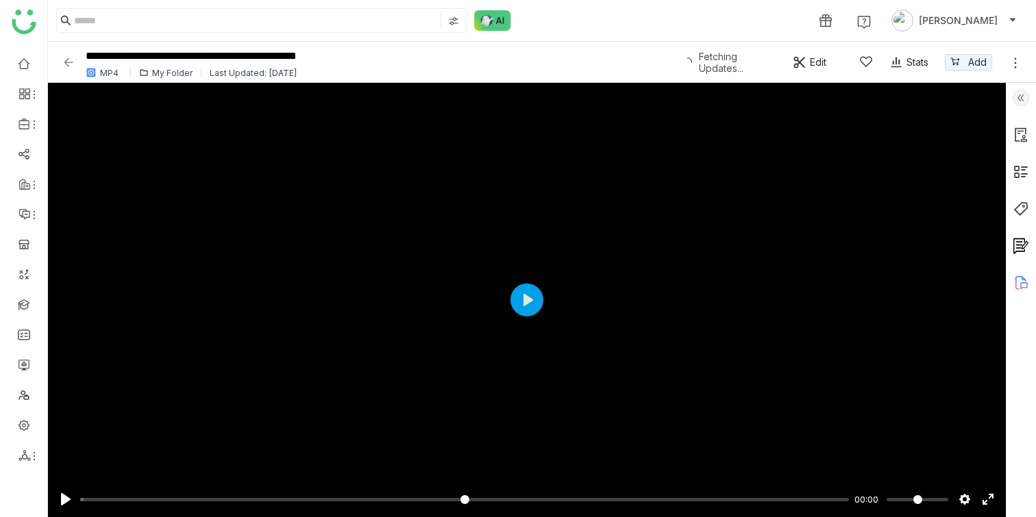
click at [71, 60] on img at bounding box center [69, 62] width 14 height 14
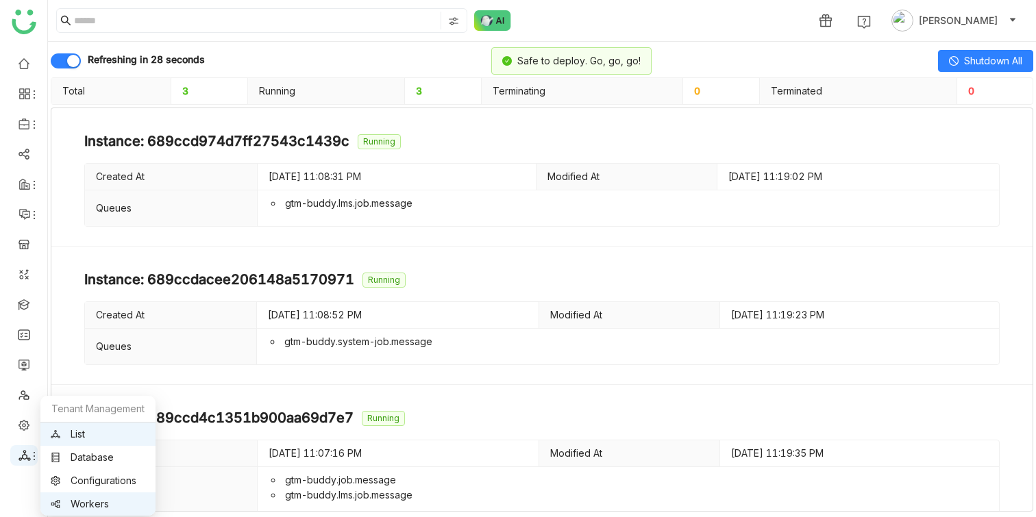
click at [29, 456] on icon at bounding box center [34, 456] width 11 height 11
click at [67, 438] on link "List" at bounding box center [98, 434] width 95 height 10
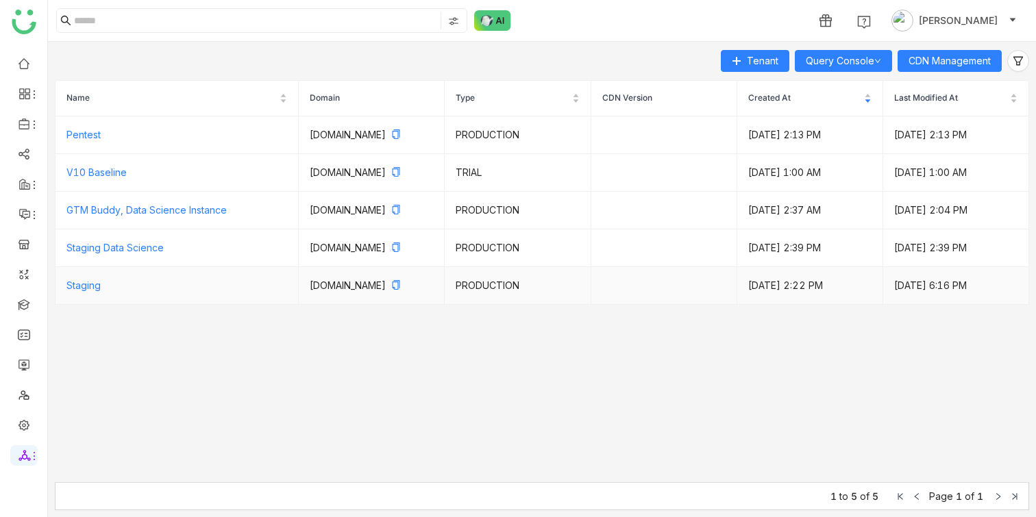
click at [98, 287] on td "Staging" at bounding box center [176, 286] width 243 height 38
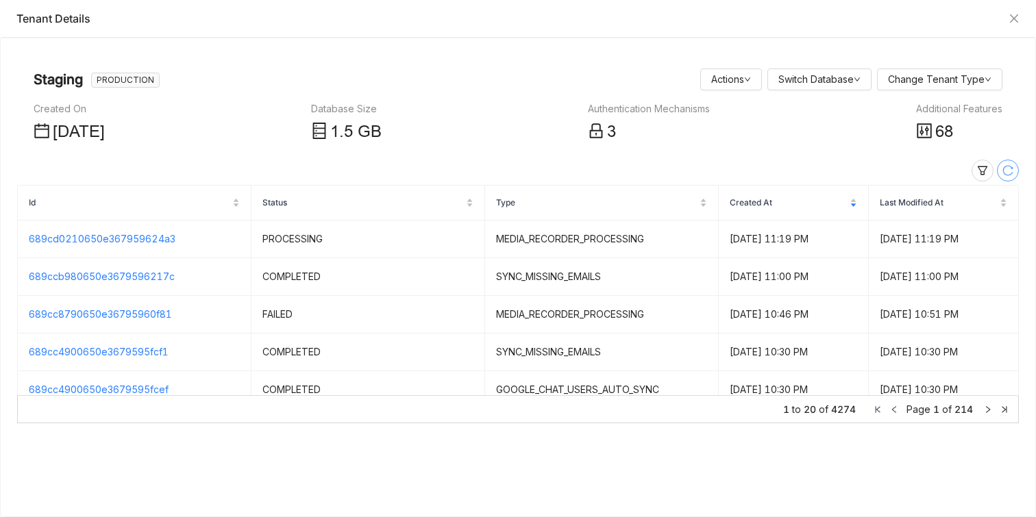
click at [1004, 164] on button at bounding box center [1008, 171] width 22 height 22
click at [1003, 167] on icon at bounding box center [1007, 170] width 11 height 11
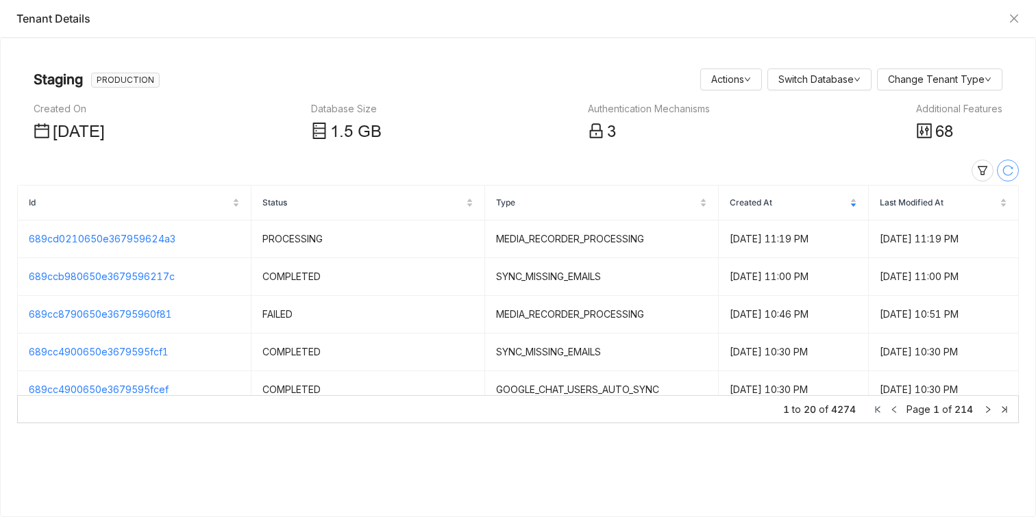
click at [1003, 167] on icon at bounding box center [1007, 170] width 11 height 11
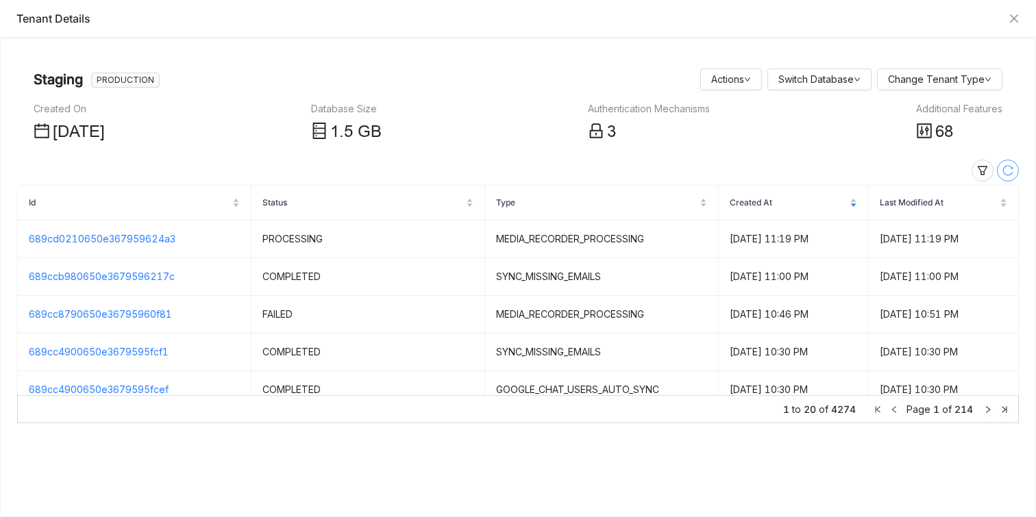
click at [1003, 167] on icon at bounding box center [1007, 170] width 11 height 11
drag, startPoint x: 177, startPoint y: 240, endPoint x: 26, endPoint y: 235, distance: 151.5
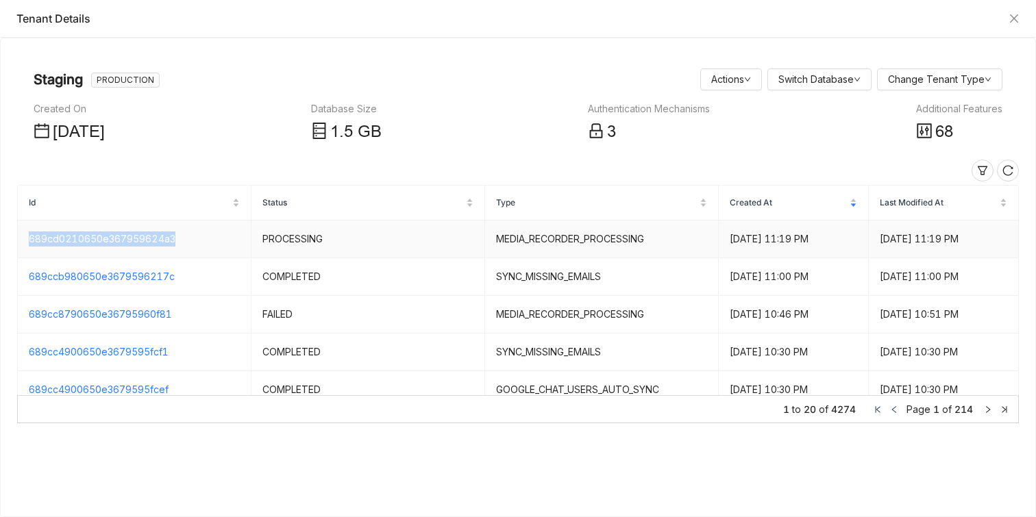
click at [26, 235] on td "689cd0210650e367959624a3" at bounding box center [135, 240] width 234 height 38
copy link "689cd0210650e367959624a3"
click at [1009, 174] on icon at bounding box center [1008, 170] width 10 height 10
click at [1011, 176] on button at bounding box center [1008, 171] width 22 height 22
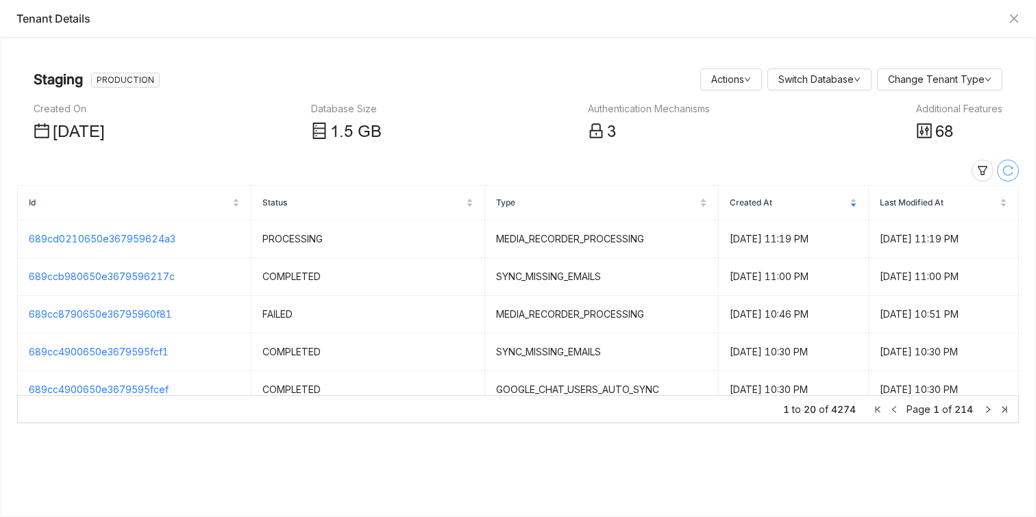
click at [1011, 176] on button at bounding box center [1008, 171] width 22 height 22
click at [1013, 171] on span at bounding box center [1007, 170] width 21 height 11
click at [1013, 171] on button at bounding box center [1008, 171] width 22 height 22
click at [1013, 171] on span at bounding box center [1007, 170] width 21 height 11
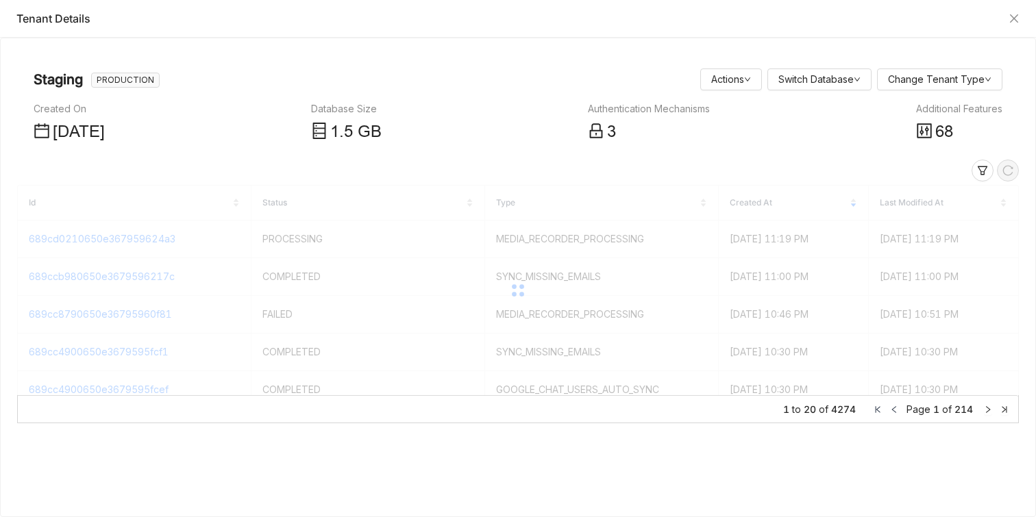
click at [1013, 171] on button at bounding box center [1008, 171] width 22 height 22
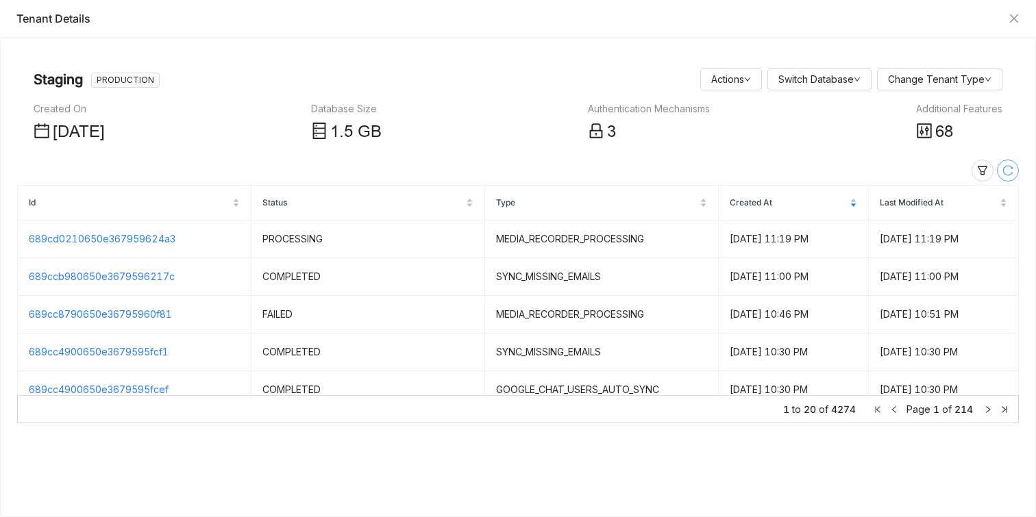
click at [1013, 171] on span at bounding box center [1007, 170] width 21 height 11
click at [1016, 160] on div at bounding box center [517, 171] width 1001 height 22
click at [1012, 169] on icon at bounding box center [1008, 170] width 10 height 10
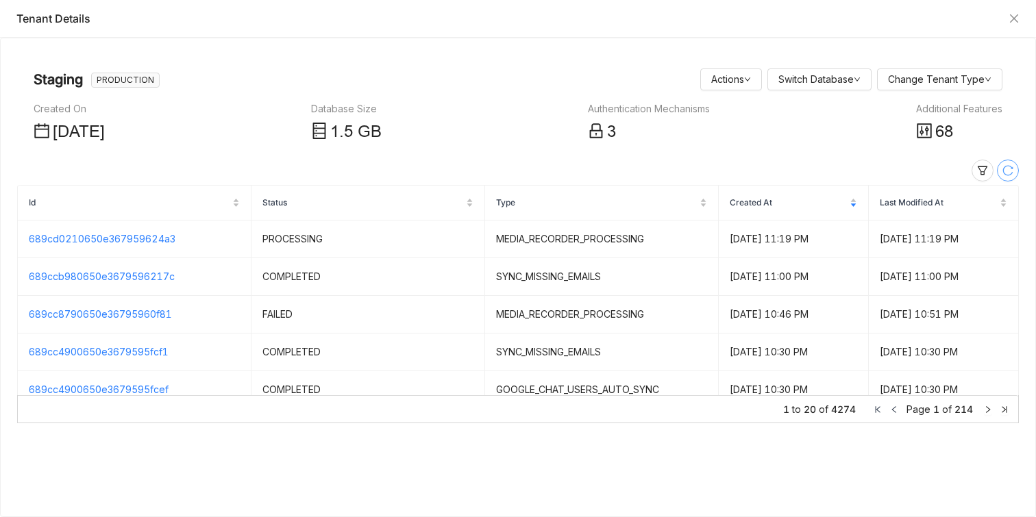
click at [1012, 171] on icon at bounding box center [1007, 170] width 11 height 11
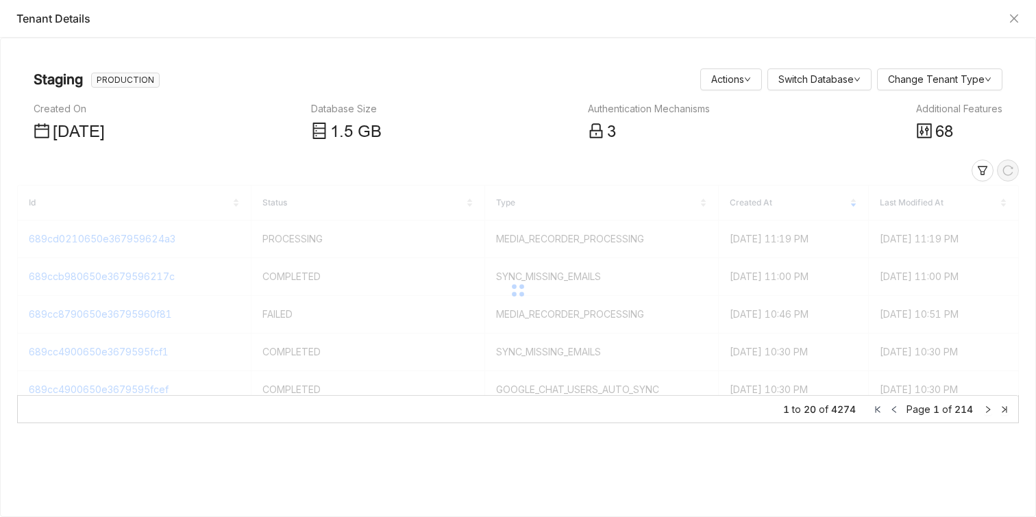
click at [1012, 171] on button at bounding box center [1008, 171] width 22 height 22
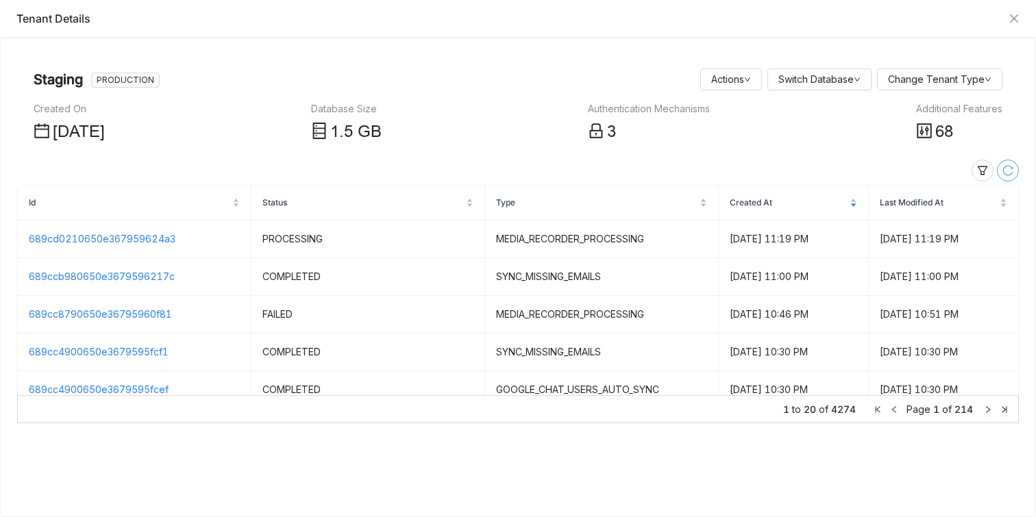
click at [1012, 171] on button at bounding box center [1008, 171] width 22 height 22
click at [1012, 171] on icon at bounding box center [1007, 170] width 11 height 11
click at [1010, 175] on icon at bounding box center [1008, 170] width 10 height 10
click at [1010, 170] on icon at bounding box center [1007, 170] width 11 height 11
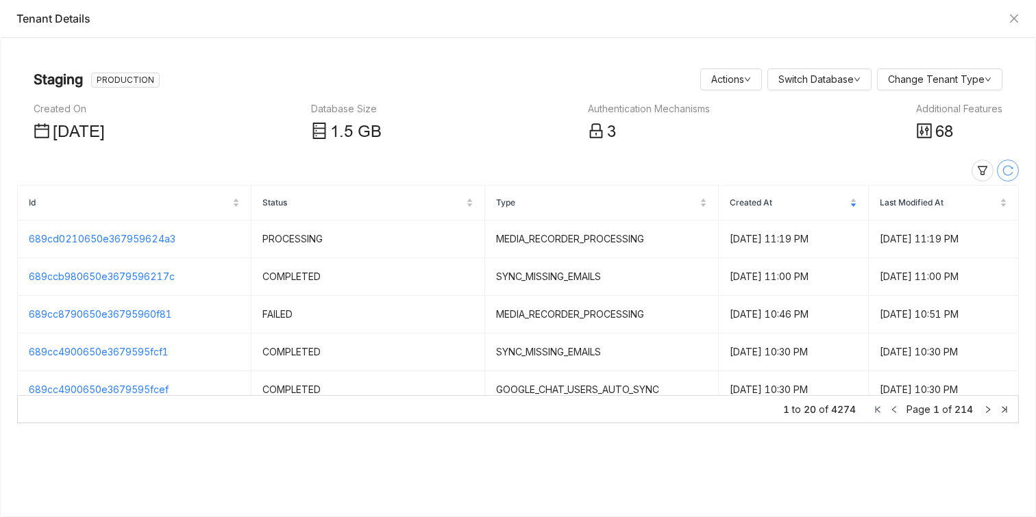
click at [1010, 170] on icon at bounding box center [1007, 170] width 11 height 11
click at [774, 249] on td "Aug 13, 2025, 11:19 PM" at bounding box center [794, 240] width 150 height 38
click at [1014, 177] on button at bounding box center [1008, 171] width 22 height 22
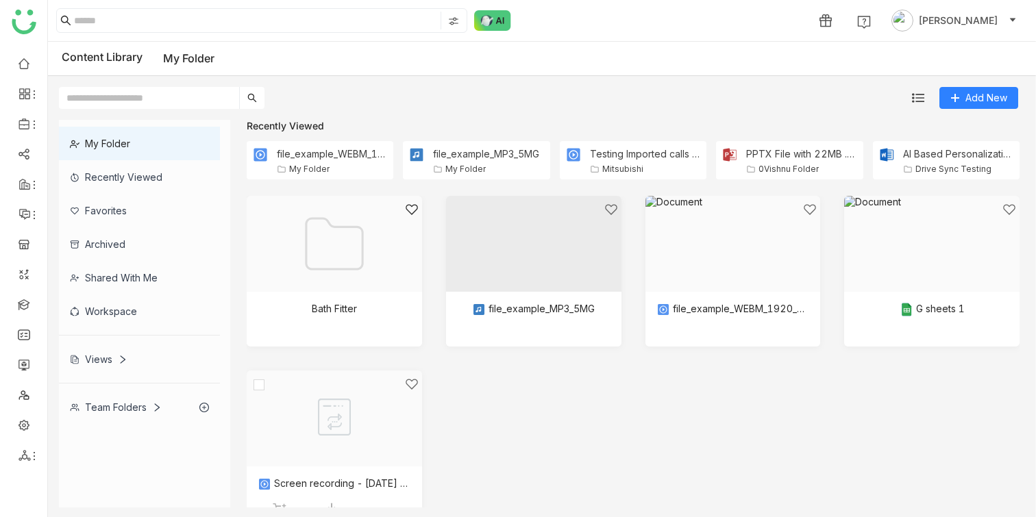
click at [312, 475] on div at bounding box center [329, 435] width 152 height 116
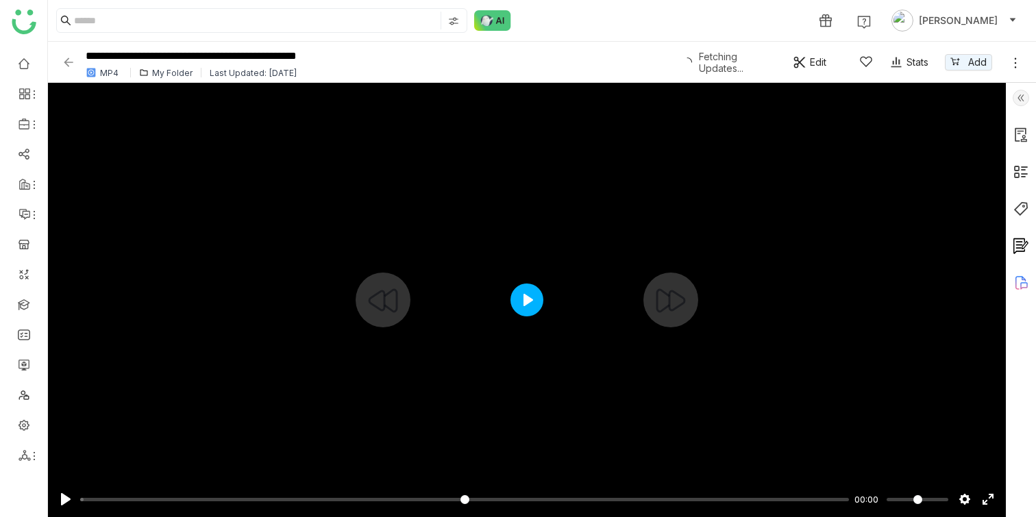
click at [528, 288] on button "Play" at bounding box center [526, 300] width 33 height 33
